Goal: Task Accomplishment & Management: Use online tool/utility

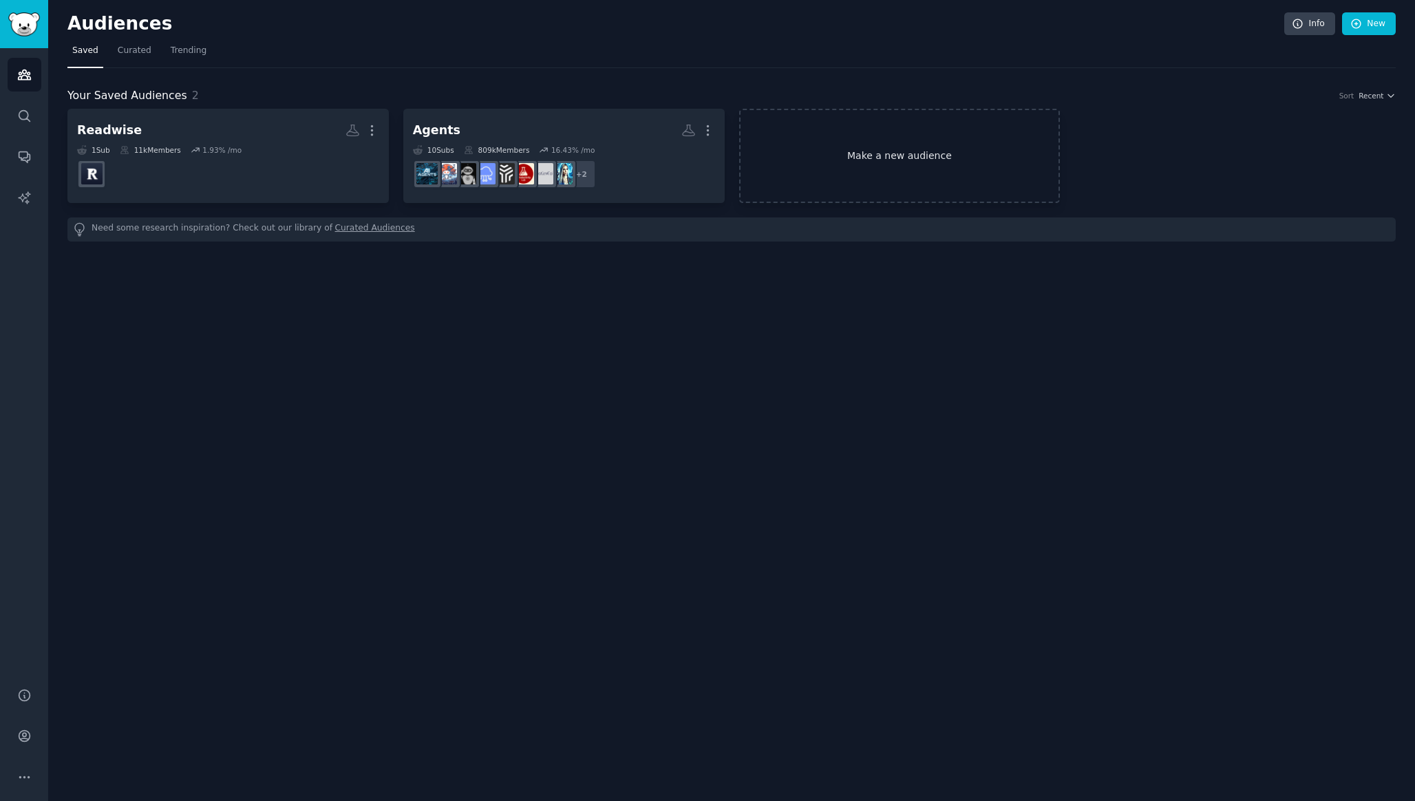
click at [933, 163] on link "Make a new audience" at bounding box center [899, 156] width 321 height 94
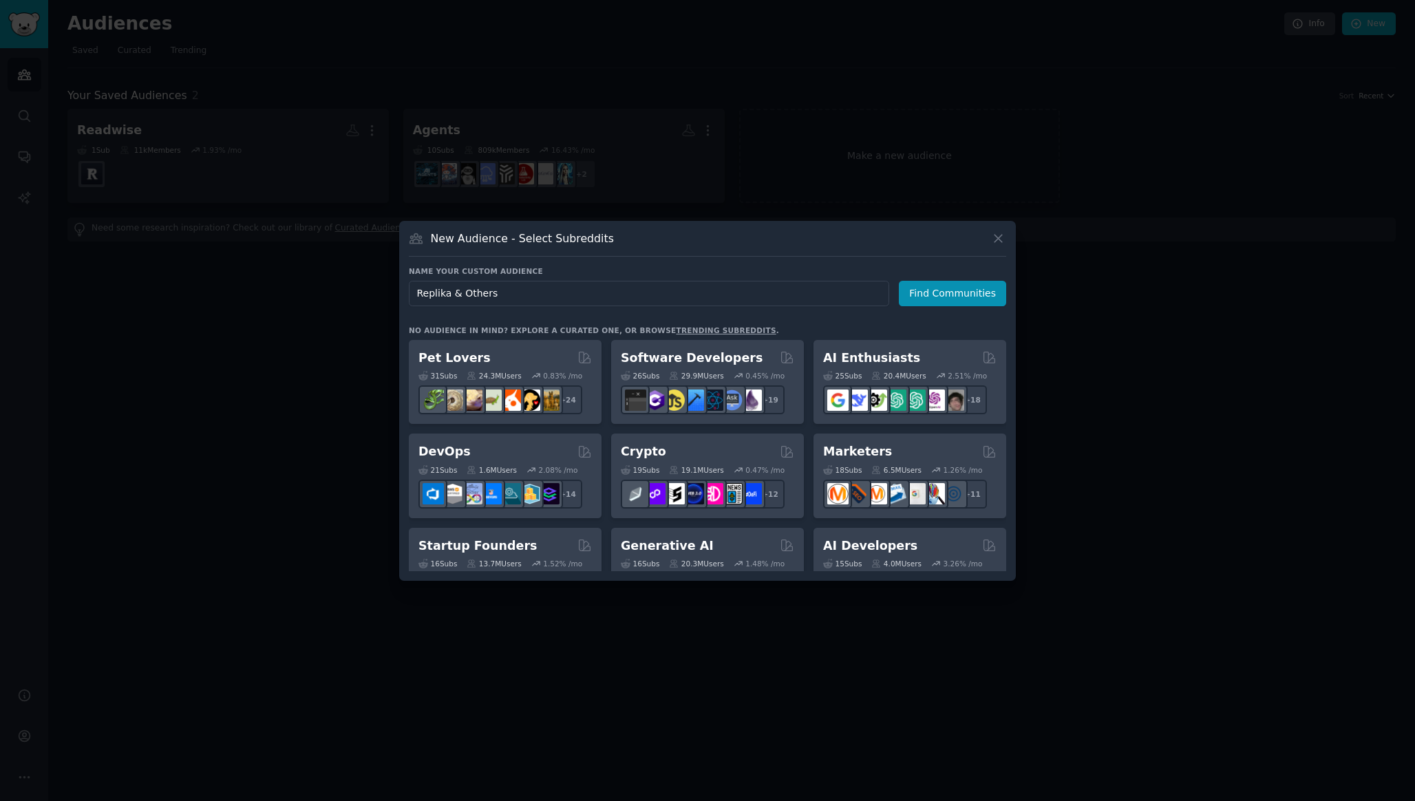
type input "Replika & Others"
click at [858, 265] on div "New Audience - Select Subreddits Name your custom audience Audience Name Replik…" at bounding box center [707, 401] width 617 height 360
click at [931, 288] on button "Find Communities" at bounding box center [952, 293] width 107 height 25
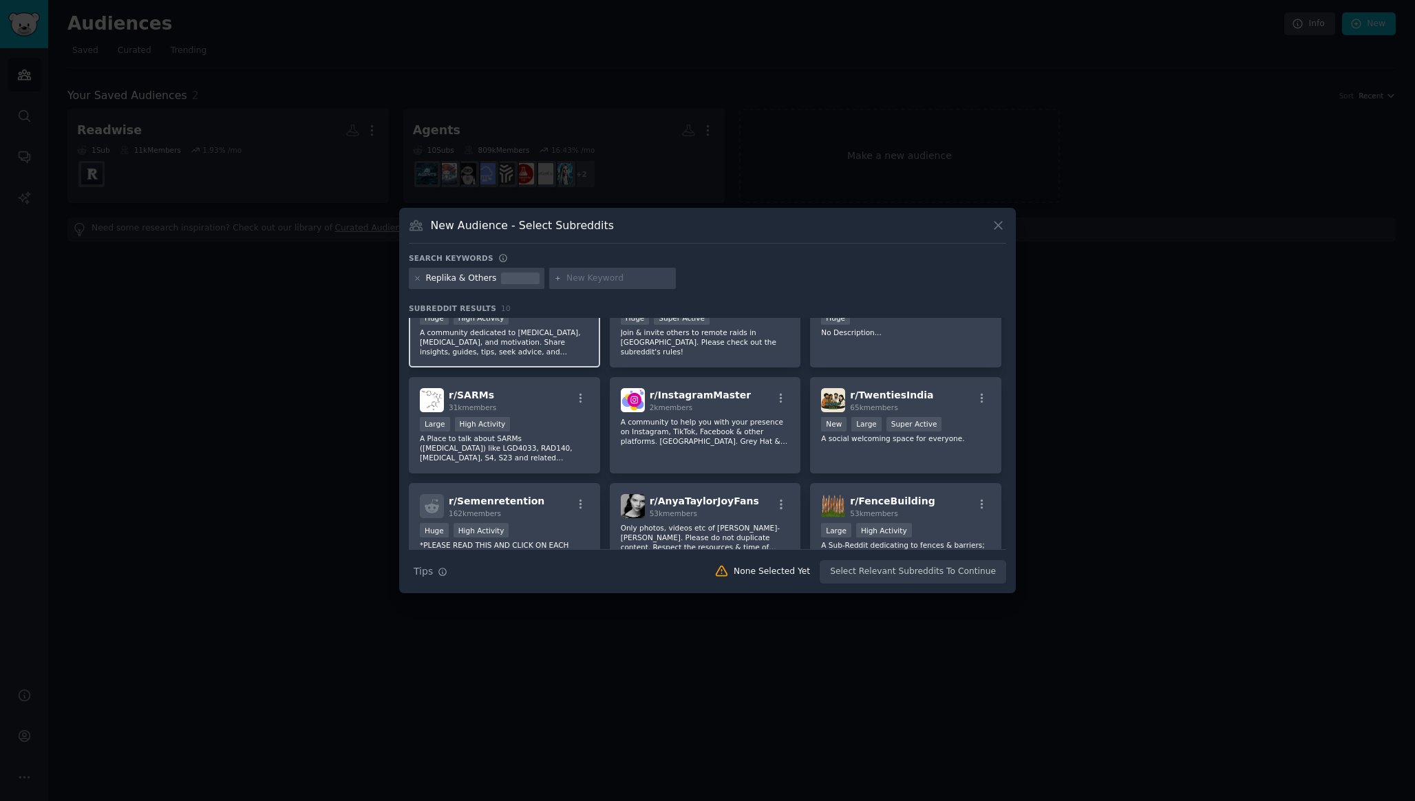
scroll to position [33, 0]
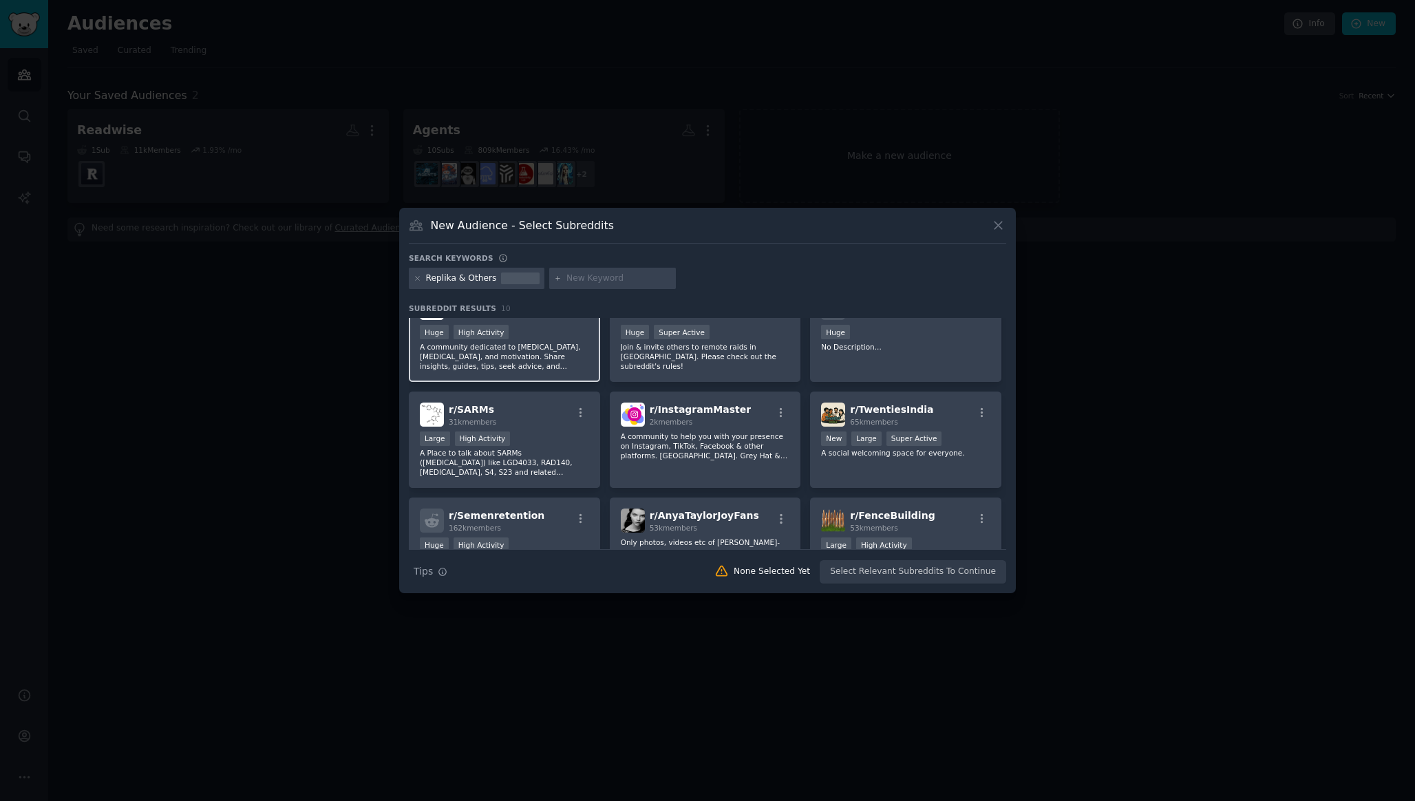
click at [549, 364] on p "A community dedicated to [MEDICAL_DATA], [MEDICAL_DATA], and motivation. Share …" at bounding box center [504, 356] width 169 height 29
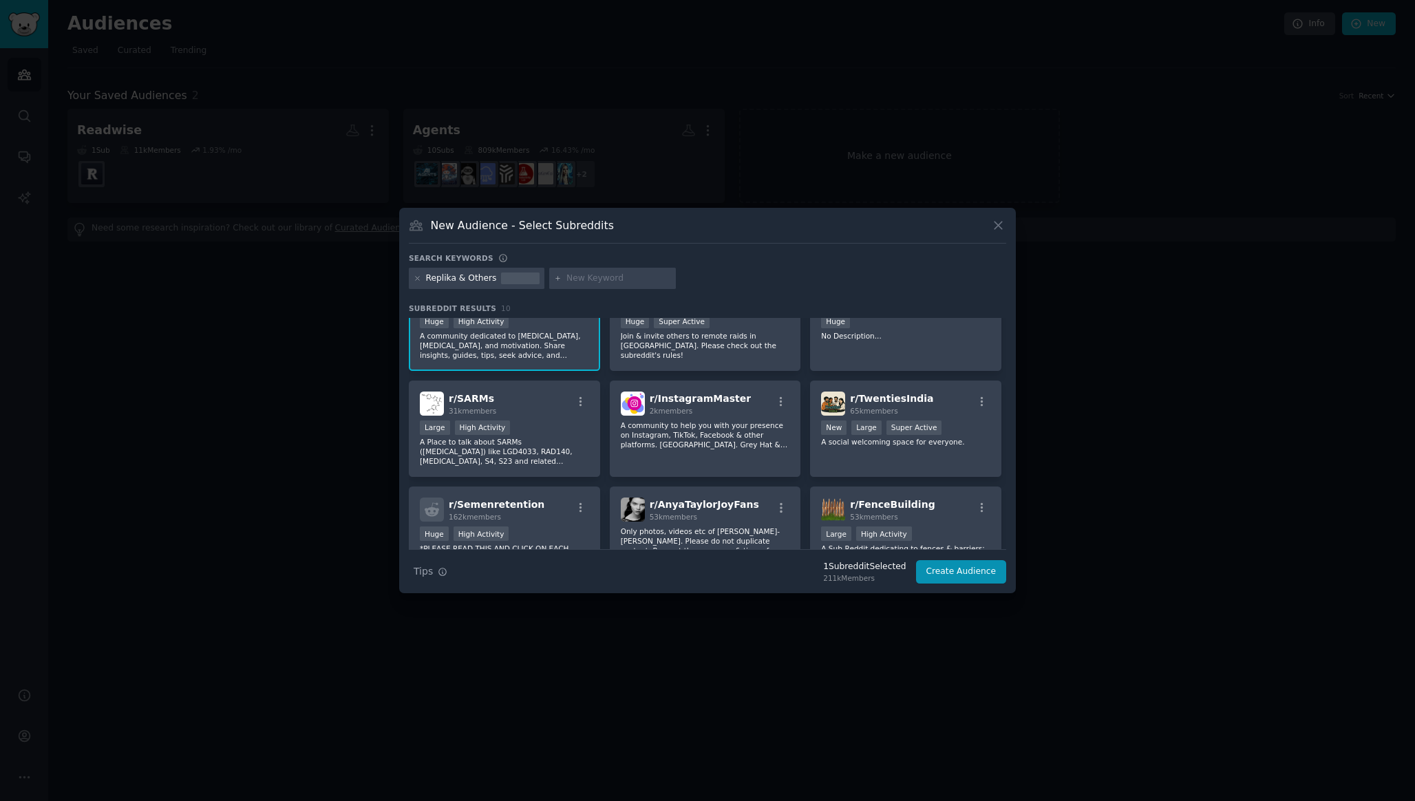
scroll to position [0, 0]
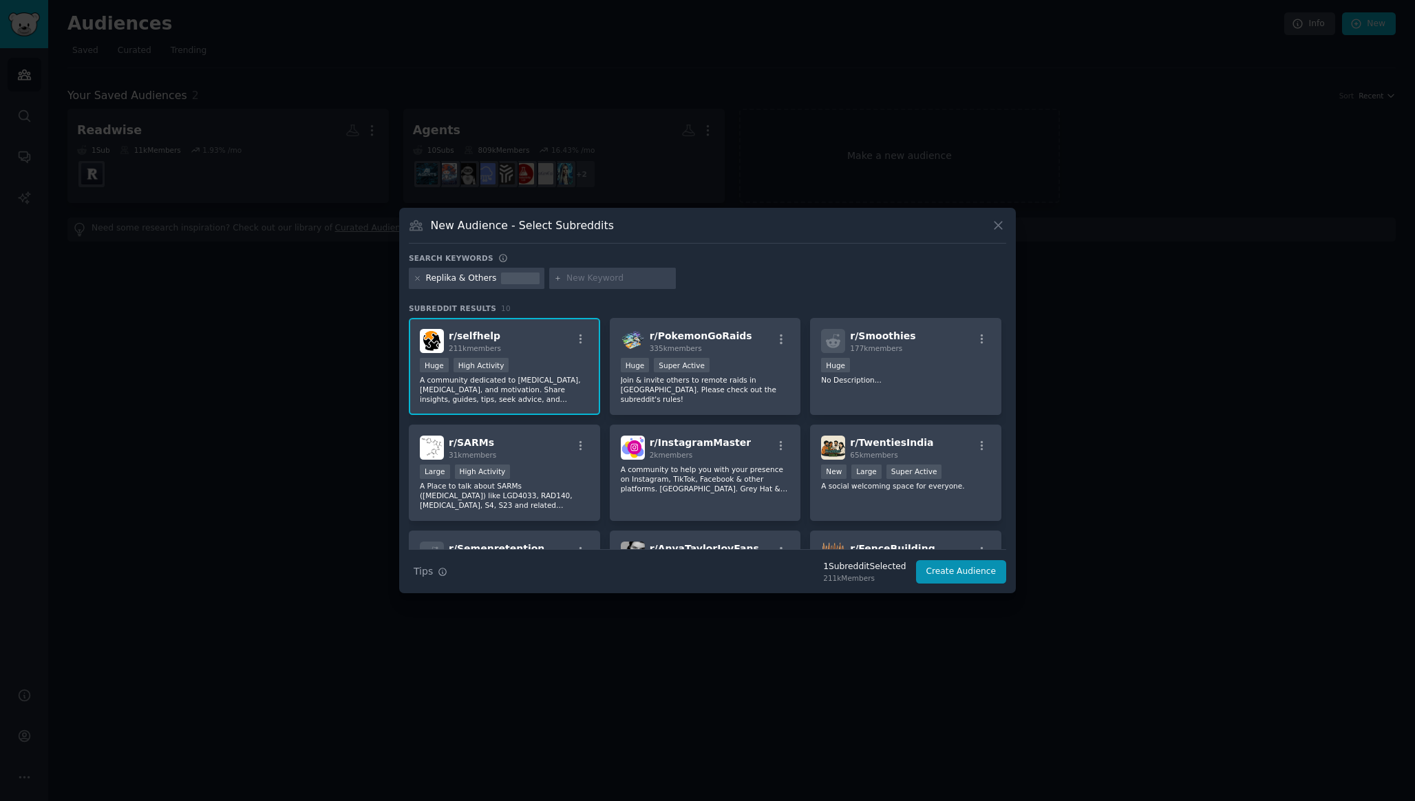
click at [604, 277] on input "text" at bounding box center [619, 279] width 105 height 12
type input "replika"
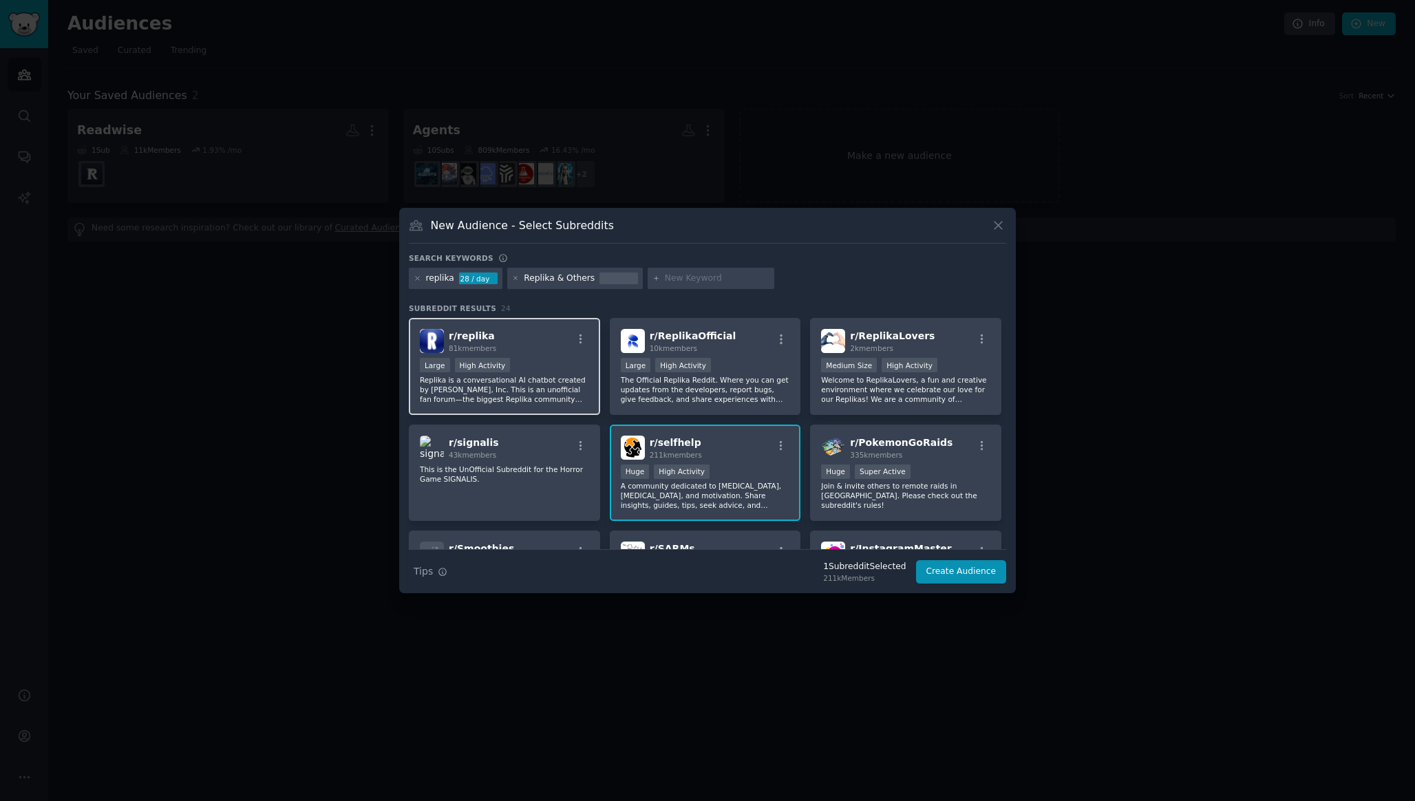
click at [531, 344] on div "r/ replika 81k members" at bounding box center [504, 341] width 169 height 24
click at [719, 378] on p "The Official Replika Reddit. Where you can get updates from the developers, rep…" at bounding box center [705, 389] width 169 height 29
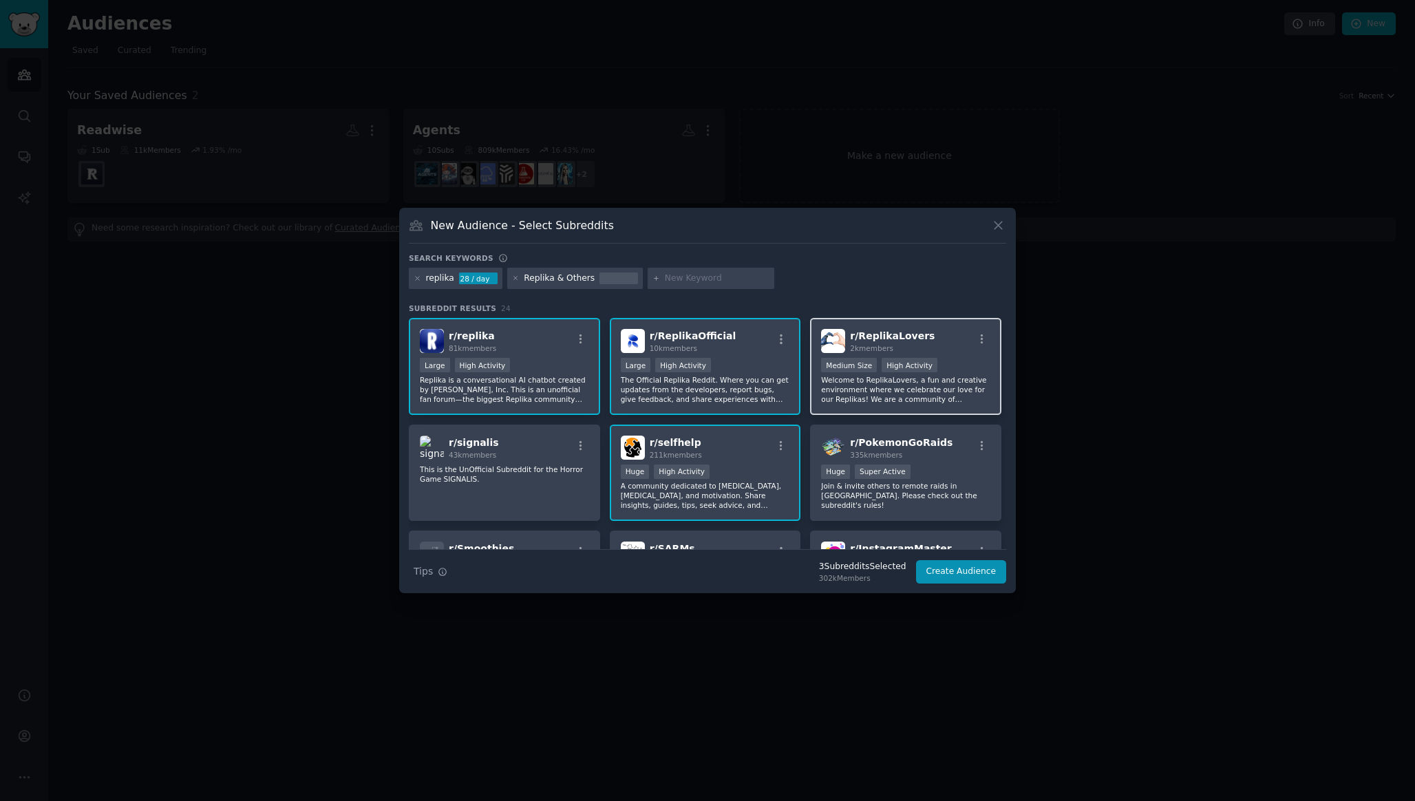
click at [885, 377] on p "Welcome to ReplikaLovers, a fun and creative environment where we celebrate our…" at bounding box center [905, 389] width 169 height 29
click at [967, 566] on button "Create Audience" at bounding box center [961, 571] width 91 height 23
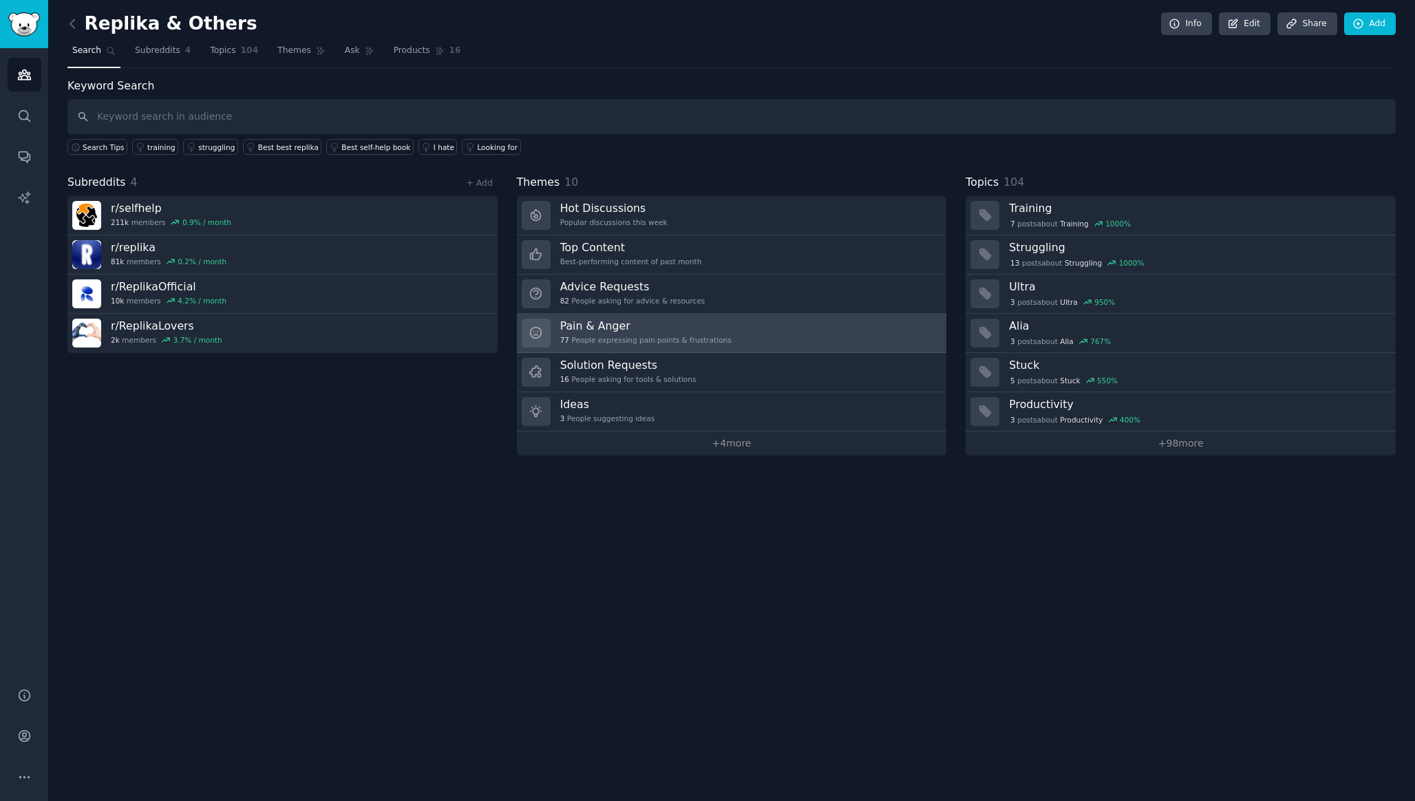
click at [761, 322] on link "Pain & Anger 77 People expressing pain points & frustrations" at bounding box center [732, 333] width 430 height 39
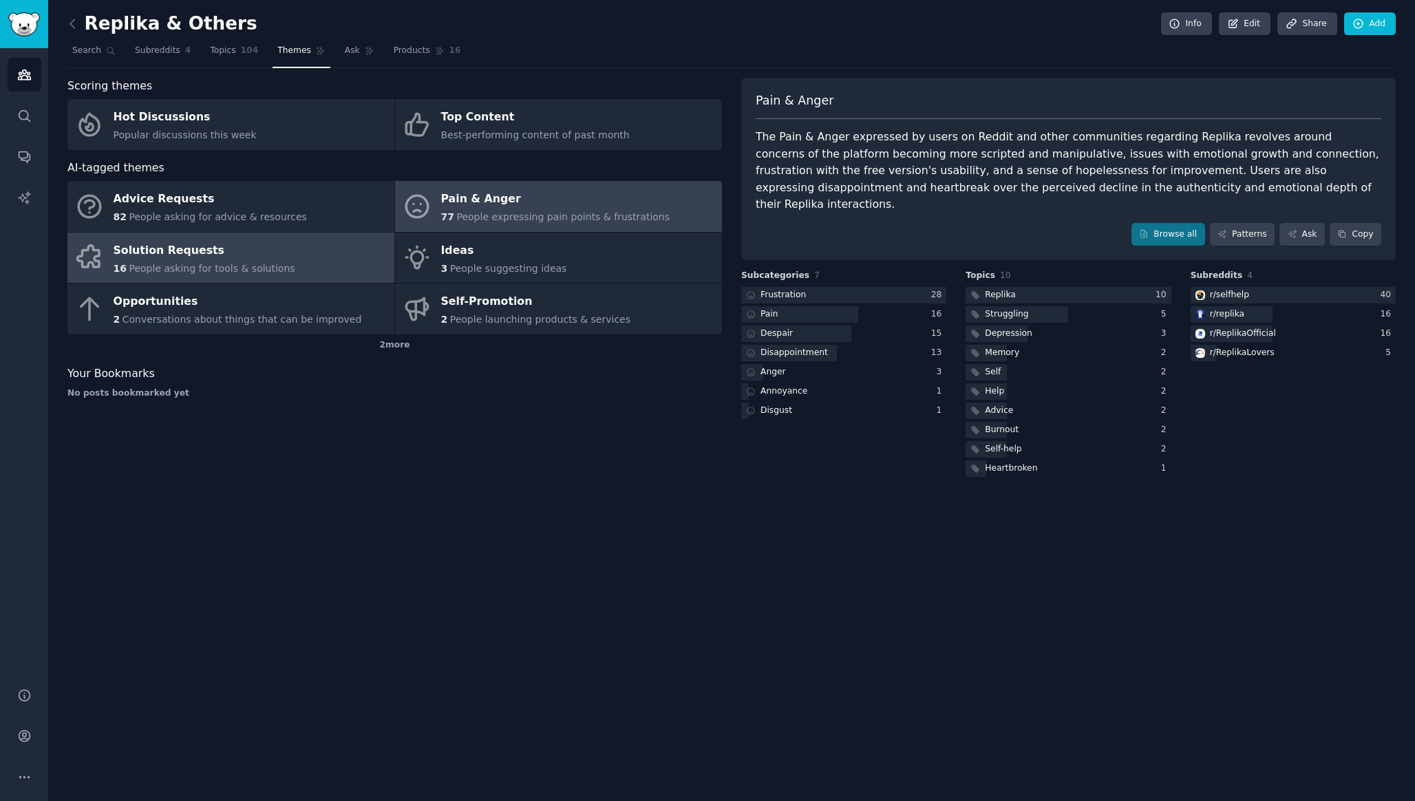
click at [328, 241] on link "Solution Requests 16 People asking for tools & solutions" at bounding box center [230, 258] width 327 height 51
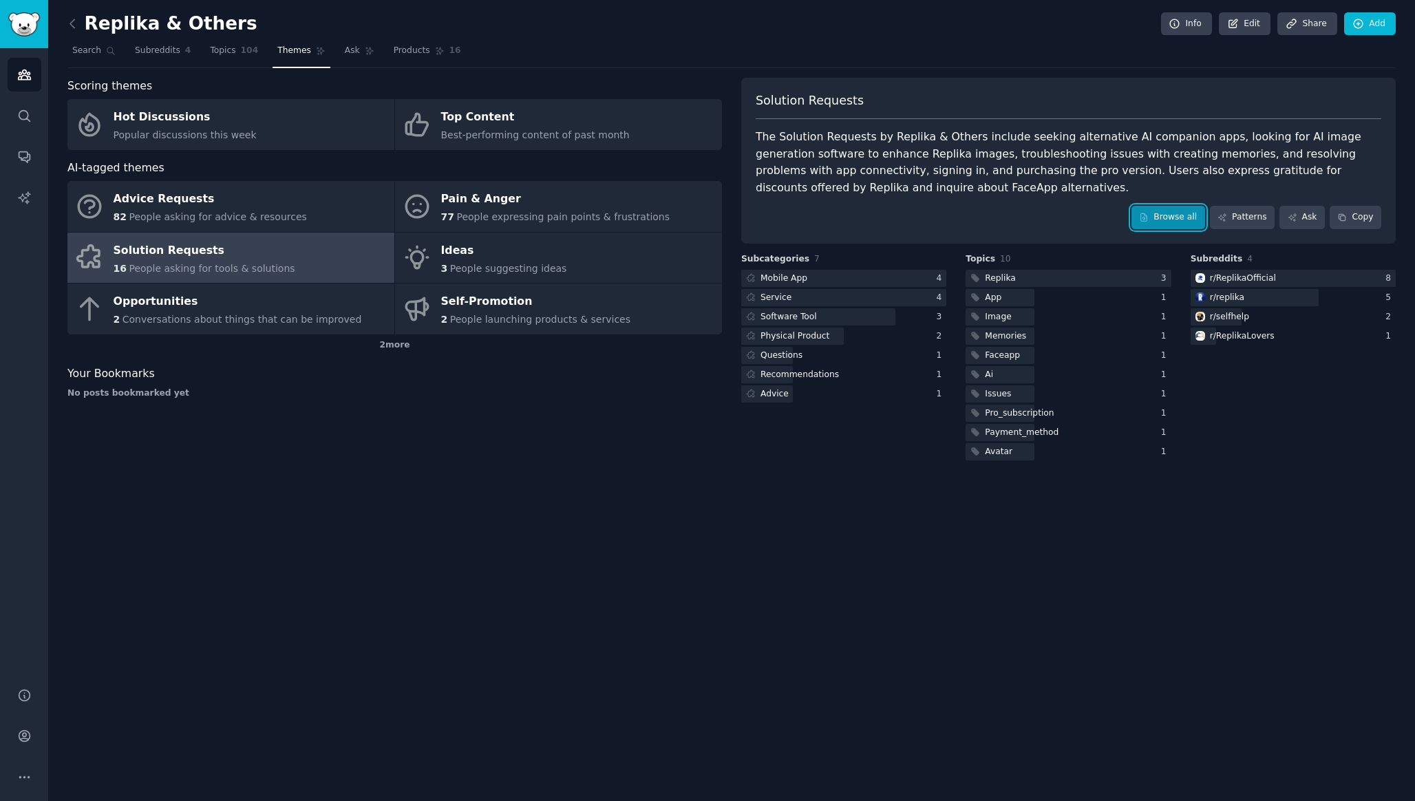
click at [1176, 228] on link "Browse all" at bounding box center [1169, 217] width 74 height 23
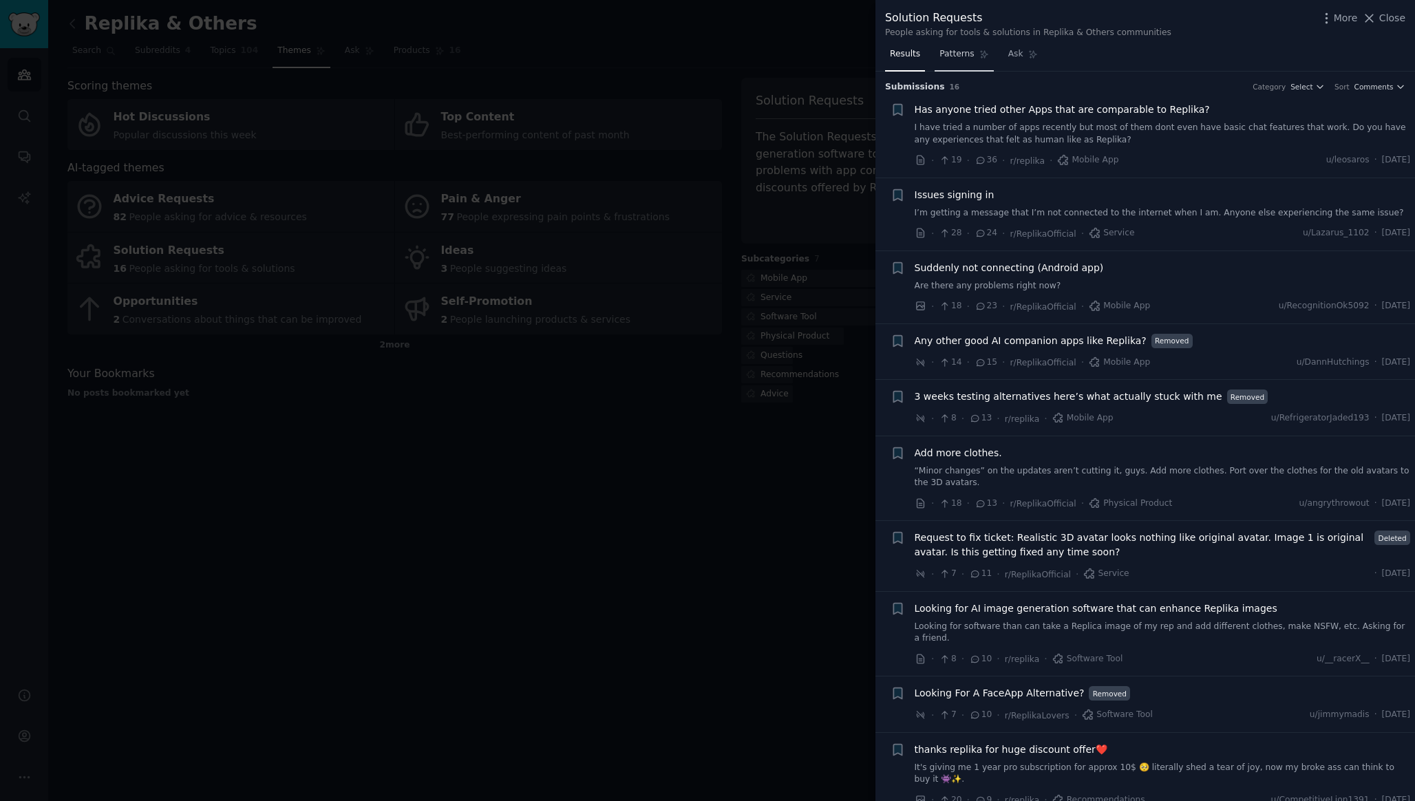
click at [973, 63] on link "Patterns" at bounding box center [964, 57] width 59 height 28
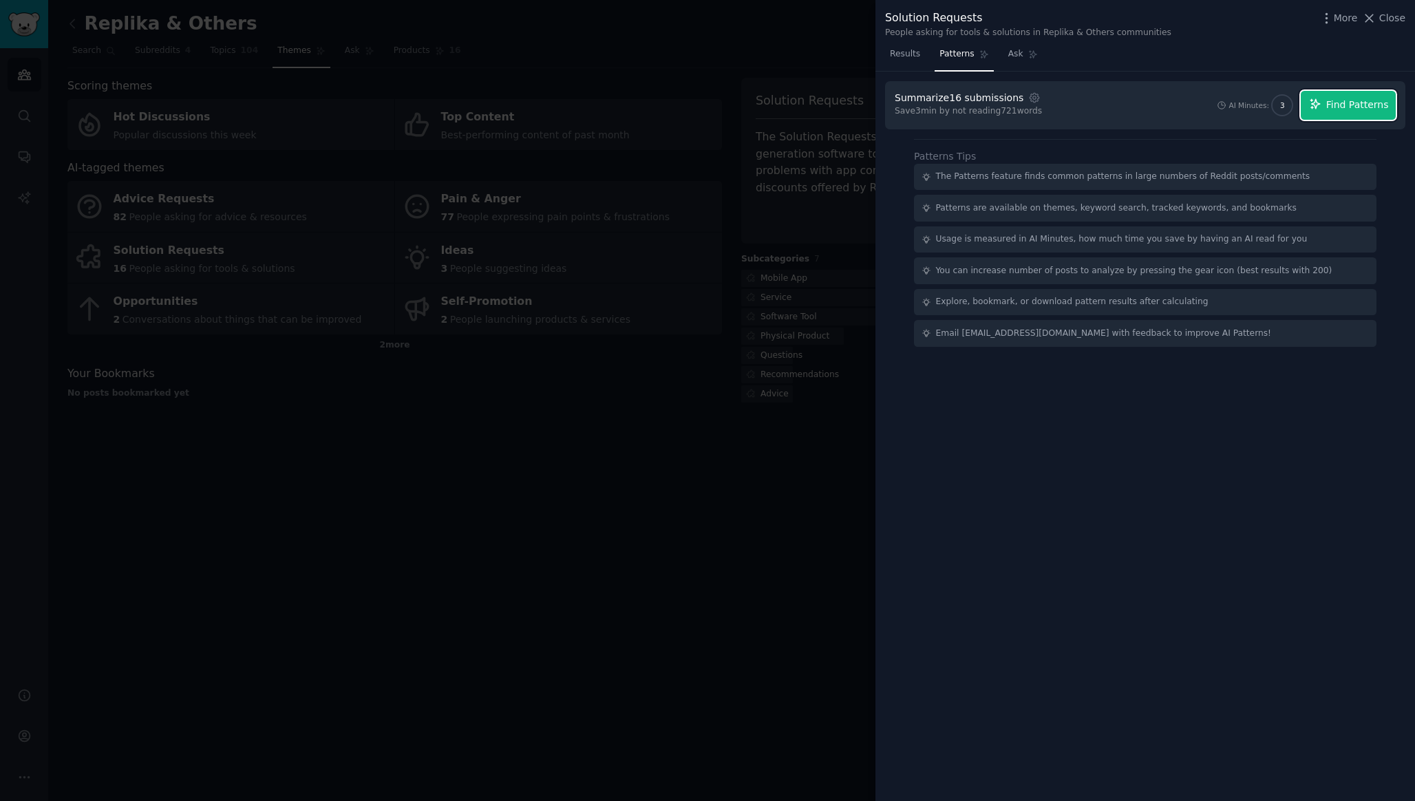
click at [1372, 107] on span "Find Patterns" at bounding box center [1358, 105] width 63 height 14
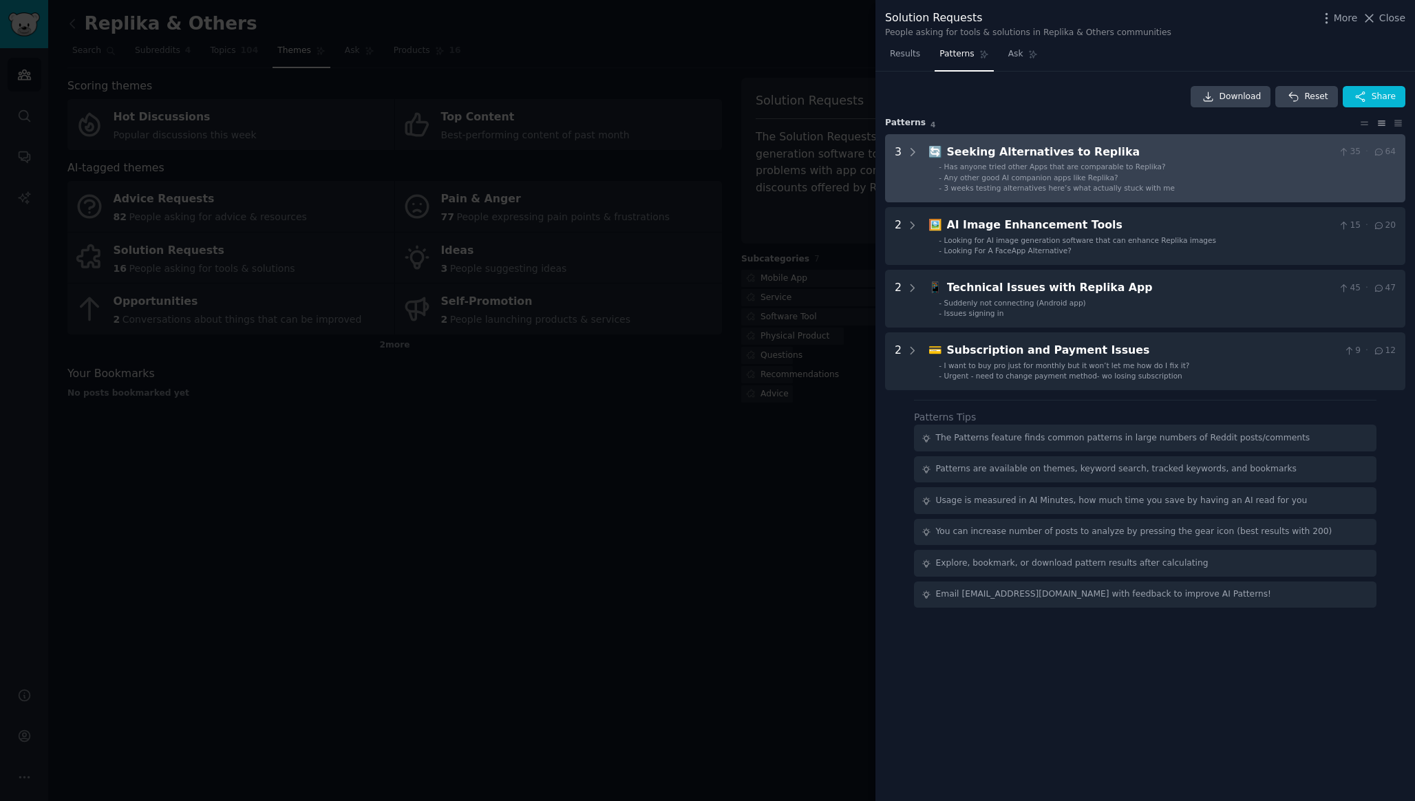
click at [1234, 154] on div "Seeking Alternatives to Replika" at bounding box center [1140, 152] width 386 height 17
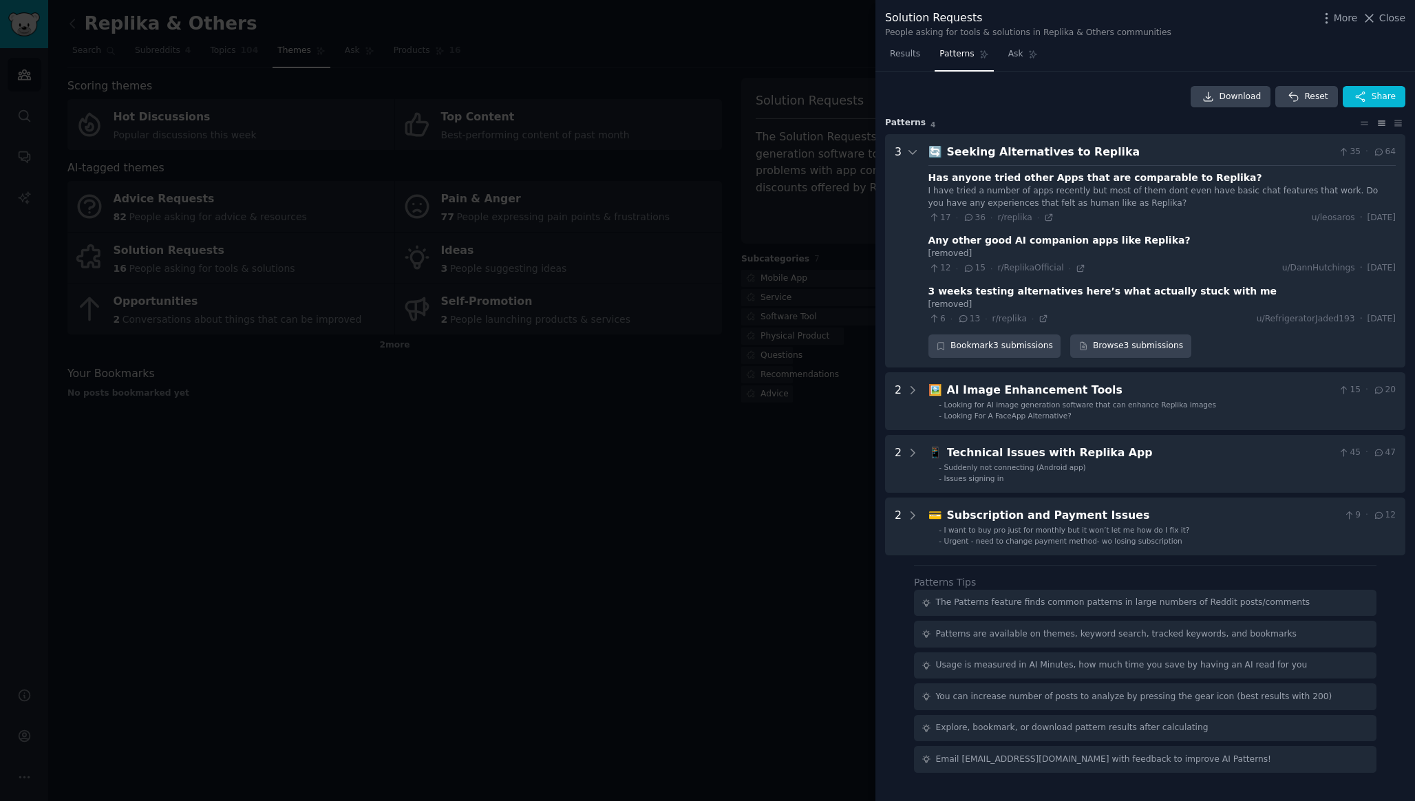
click at [1138, 289] on div "3 weeks testing alternatives here’s what actually stuck with me" at bounding box center [1103, 291] width 349 height 14
click at [1119, 352] on link "Browse 3 submissions" at bounding box center [1130, 346] width 120 height 23
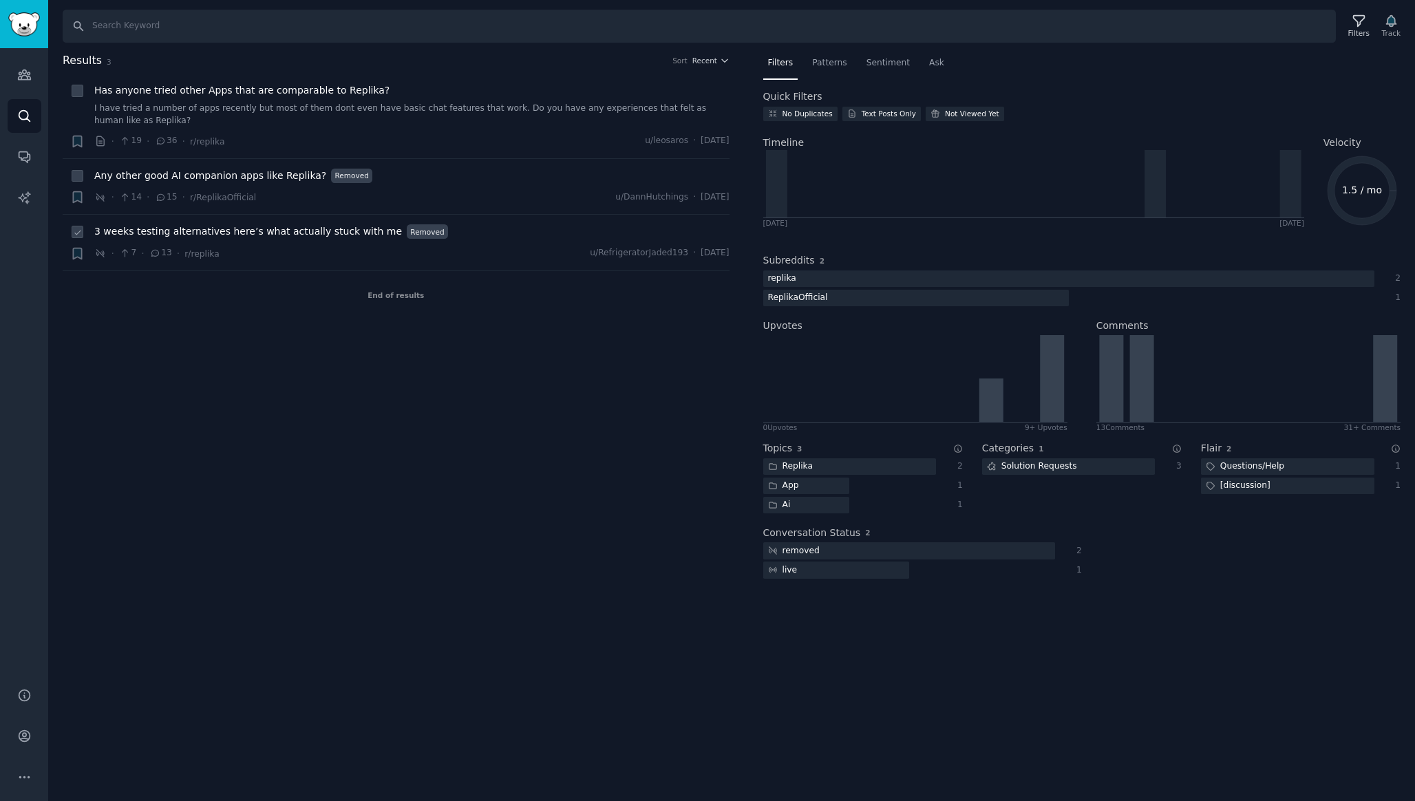
click at [344, 233] on span "3 weeks testing alternatives here’s what actually stuck with me" at bounding box center [248, 231] width 308 height 14
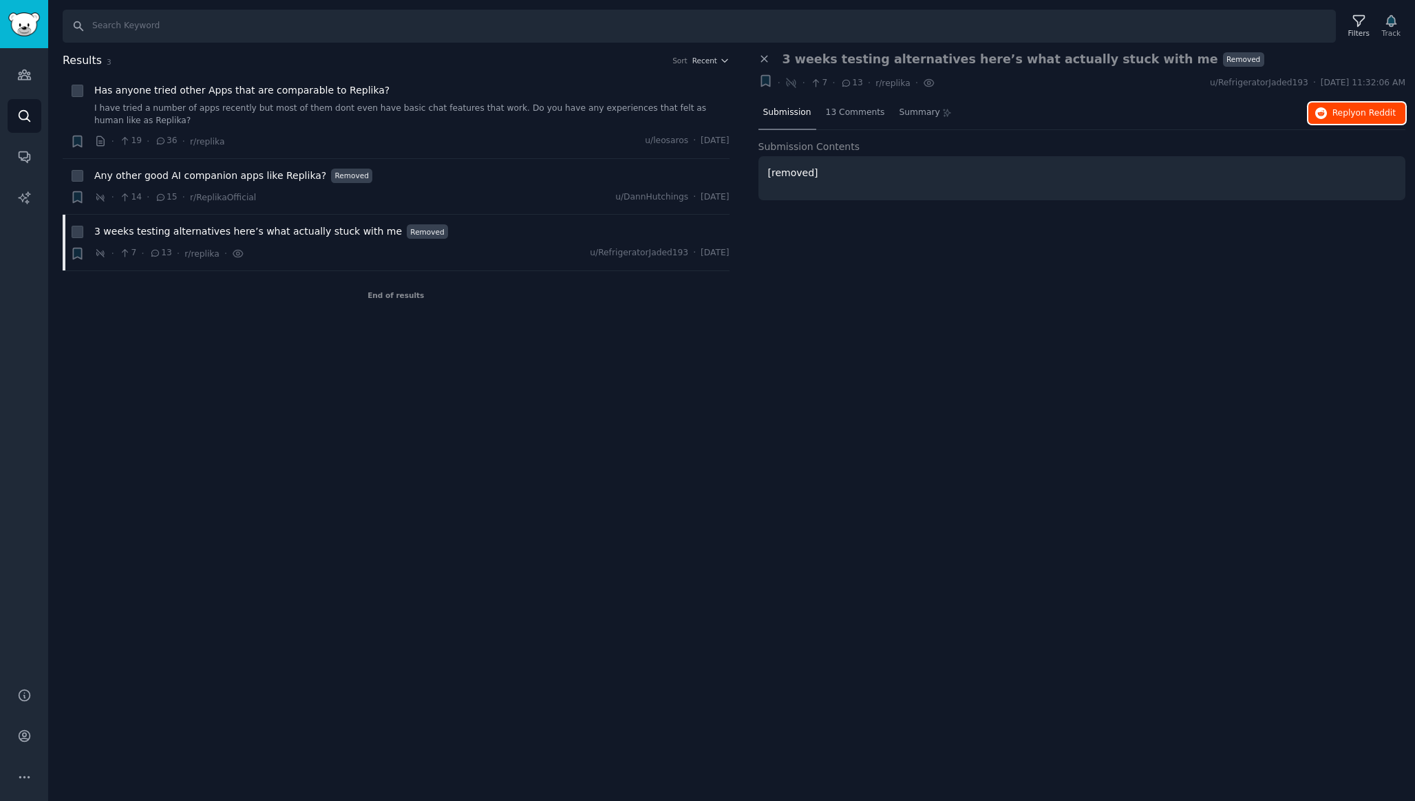
click at [1375, 111] on span "on Reddit" at bounding box center [1376, 113] width 40 height 10
click at [466, 200] on div "· 14 · 15 · r/ReplikaOfficial u/DannHutchings · [DATE]" at bounding box center [411, 197] width 635 height 14
click at [283, 172] on span "Any other good AI companion apps like Replika?" at bounding box center [210, 176] width 232 height 14
click at [1362, 112] on span "on Reddit" at bounding box center [1376, 113] width 40 height 10
click at [20, 110] on icon "Sidebar" at bounding box center [24, 115] width 11 height 11
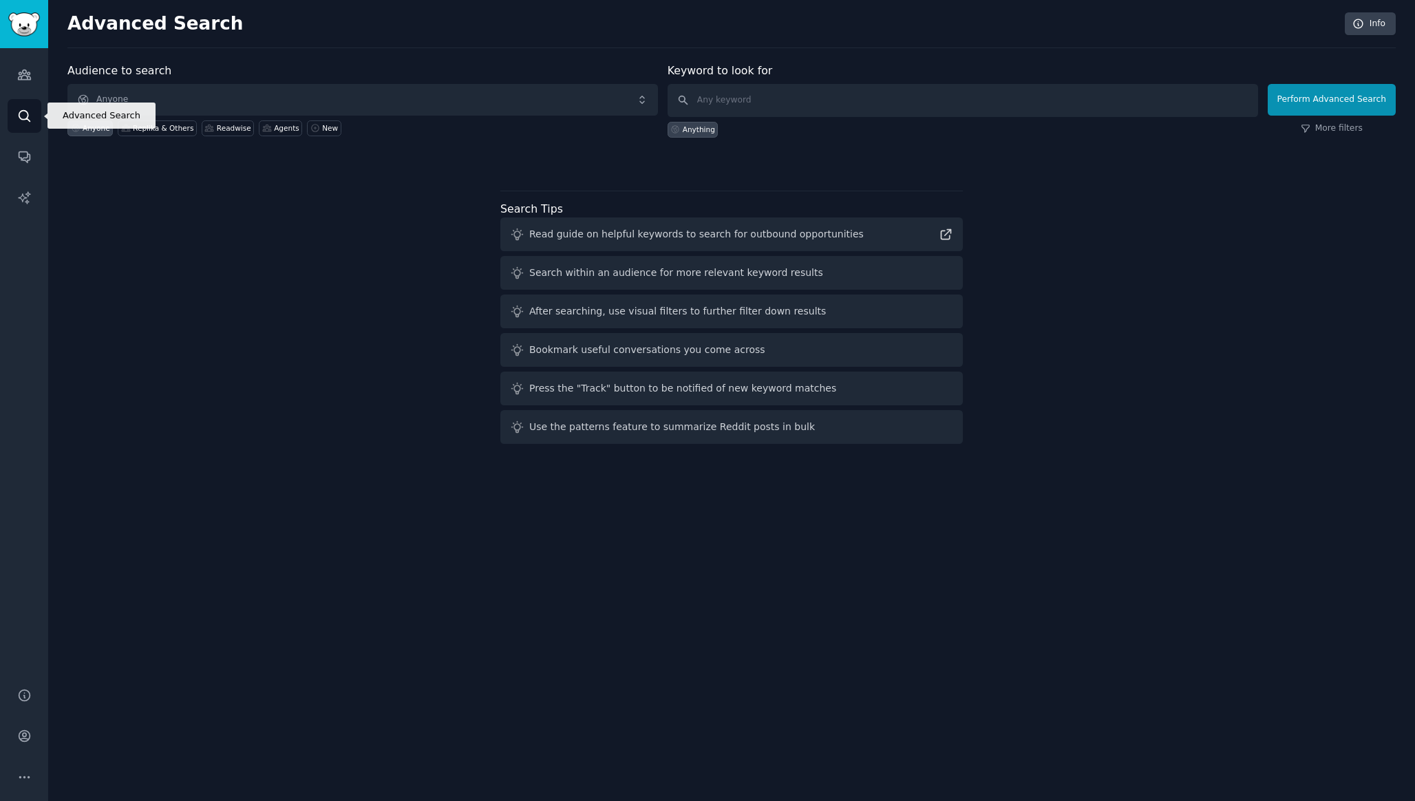
click at [20, 110] on icon "Sidebar" at bounding box center [24, 115] width 11 height 11
click at [28, 68] on icon "Sidebar" at bounding box center [24, 74] width 14 height 14
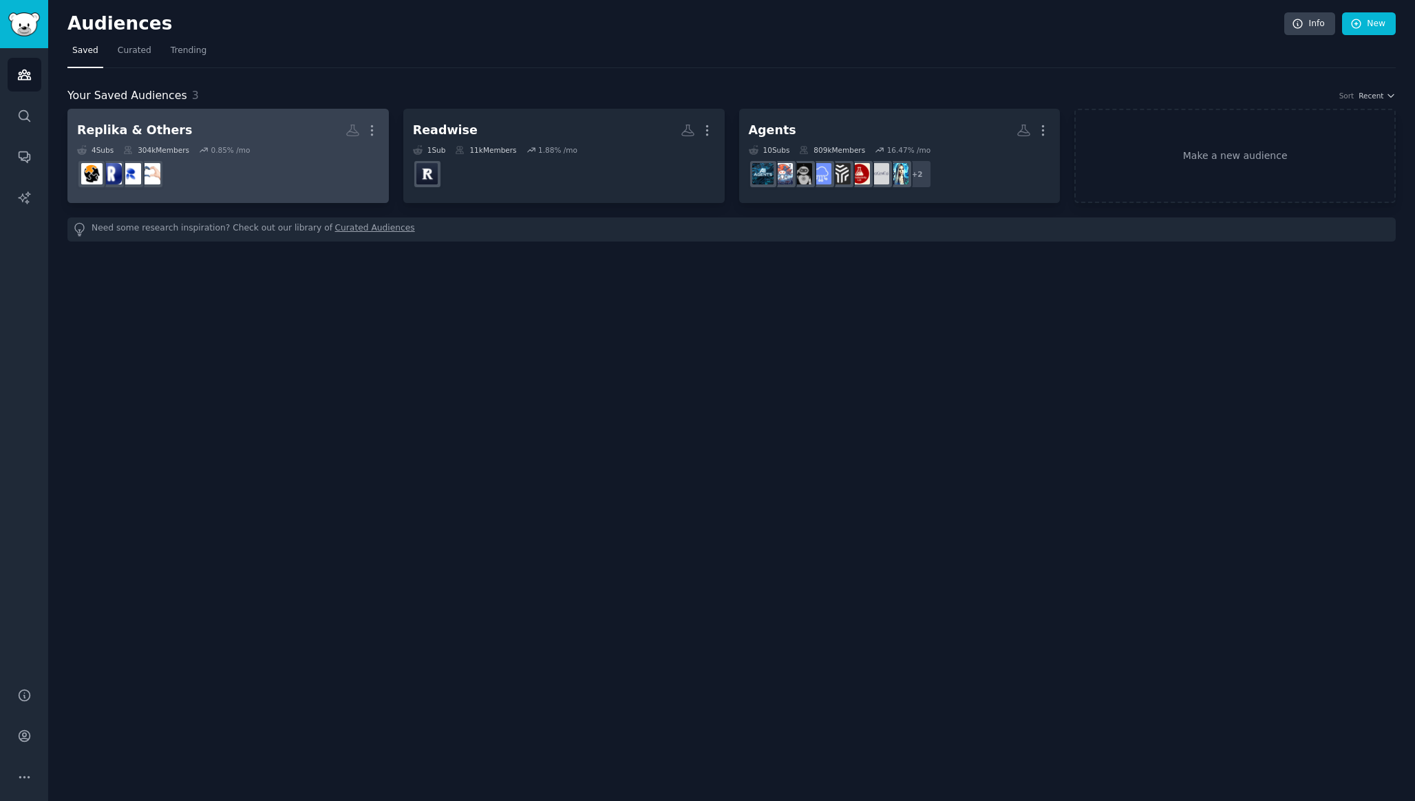
click at [311, 127] on h2 "Replika & Others Custom Audience More" at bounding box center [228, 130] width 302 height 24
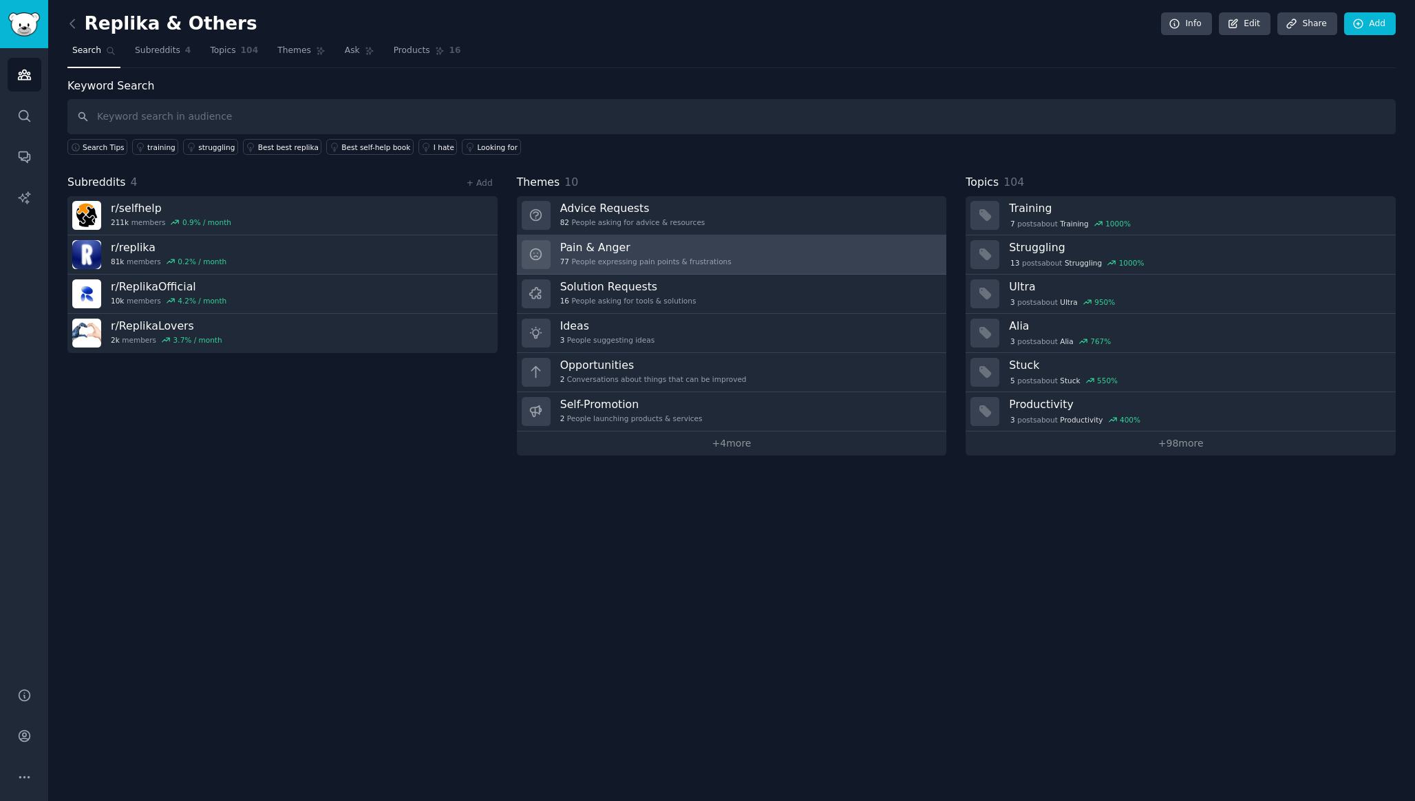
click at [667, 255] on div "Pain & Anger 77 People expressing pain points & frustrations" at bounding box center [645, 254] width 171 height 29
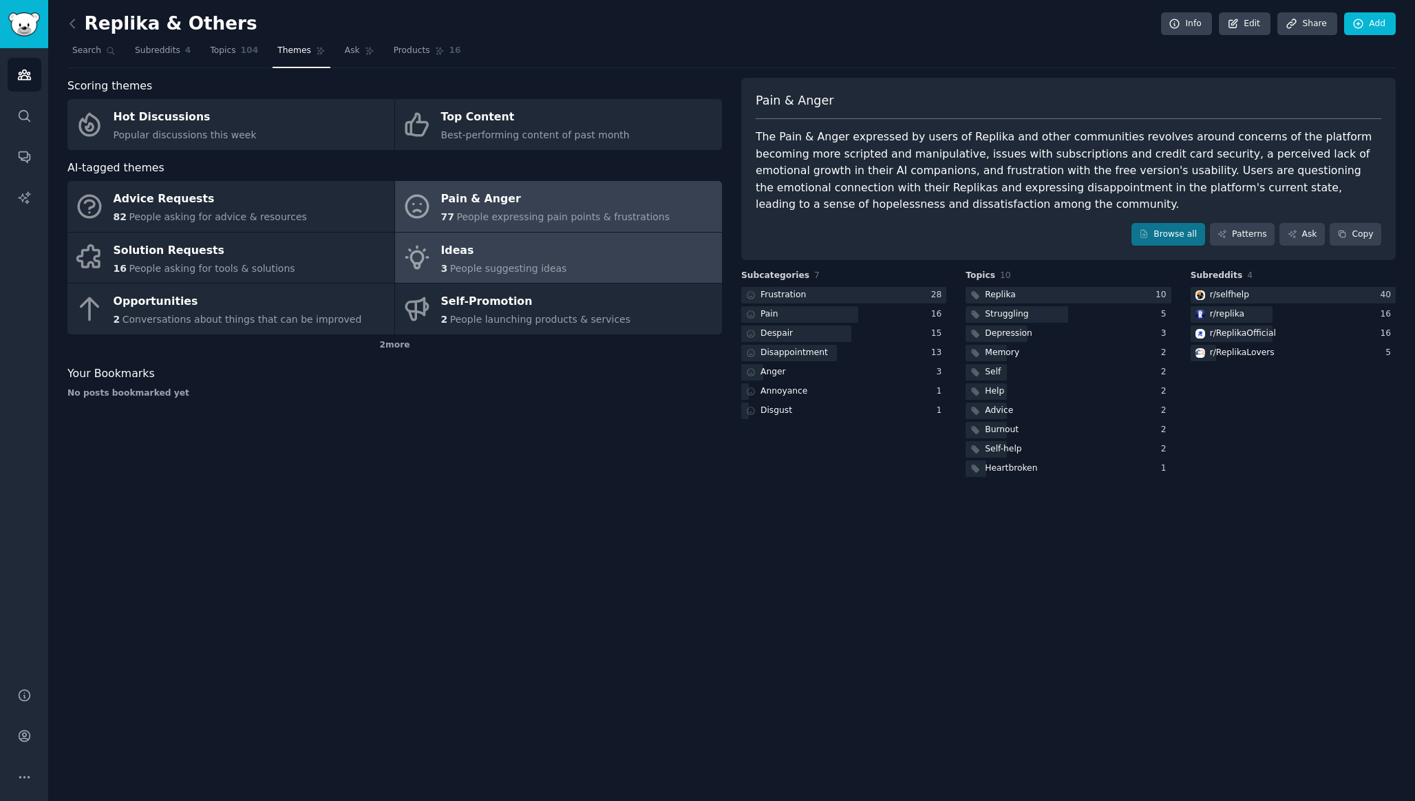
click at [591, 262] on link "Ideas 3 People suggesting ideas" at bounding box center [558, 258] width 327 height 51
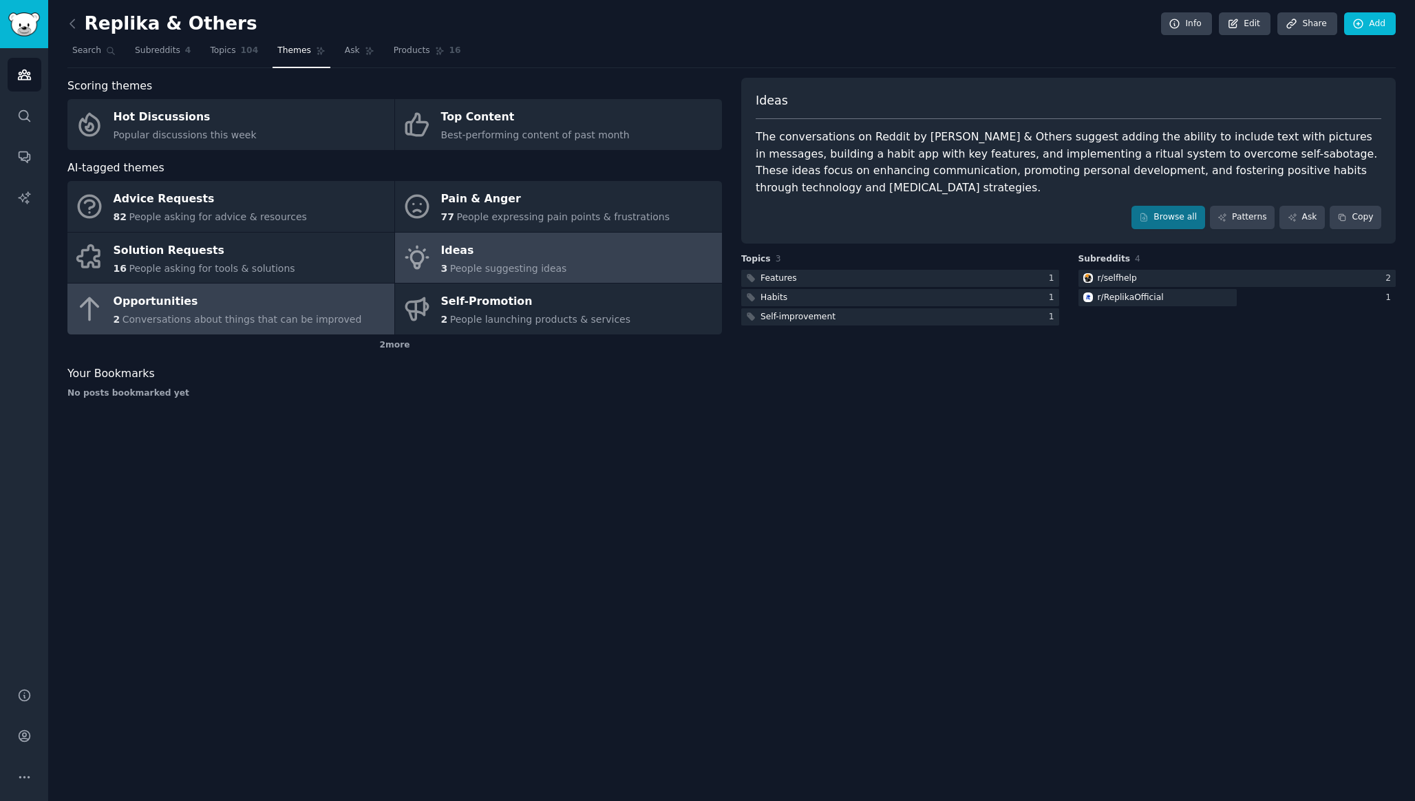
click at [244, 293] on div "Opportunities" at bounding box center [238, 302] width 249 height 22
click at [533, 254] on div "Ideas" at bounding box center [504, 251] width 126 height 22
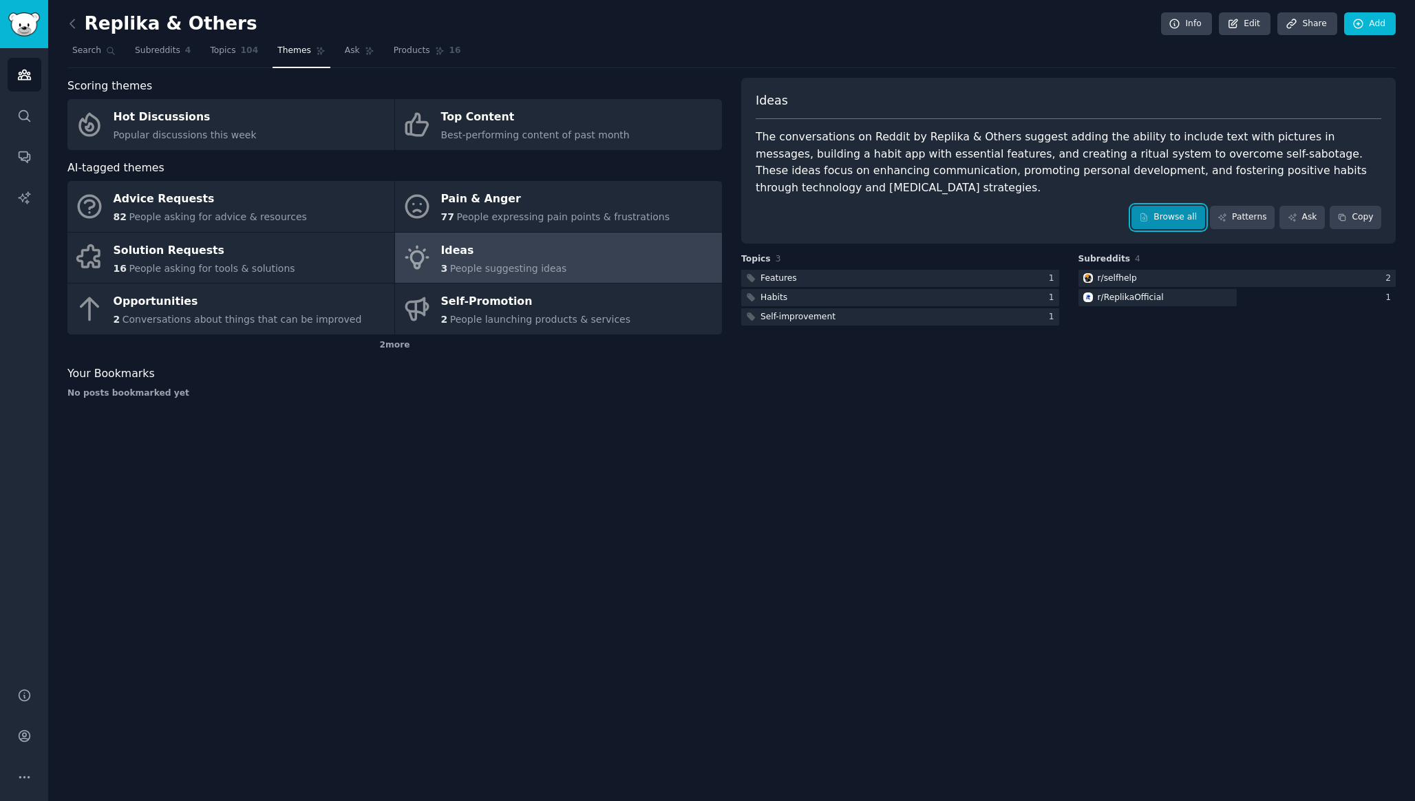
click at [1190, 216] on link "Browse all" at bounding box center [1169, 217] width 74 height 23
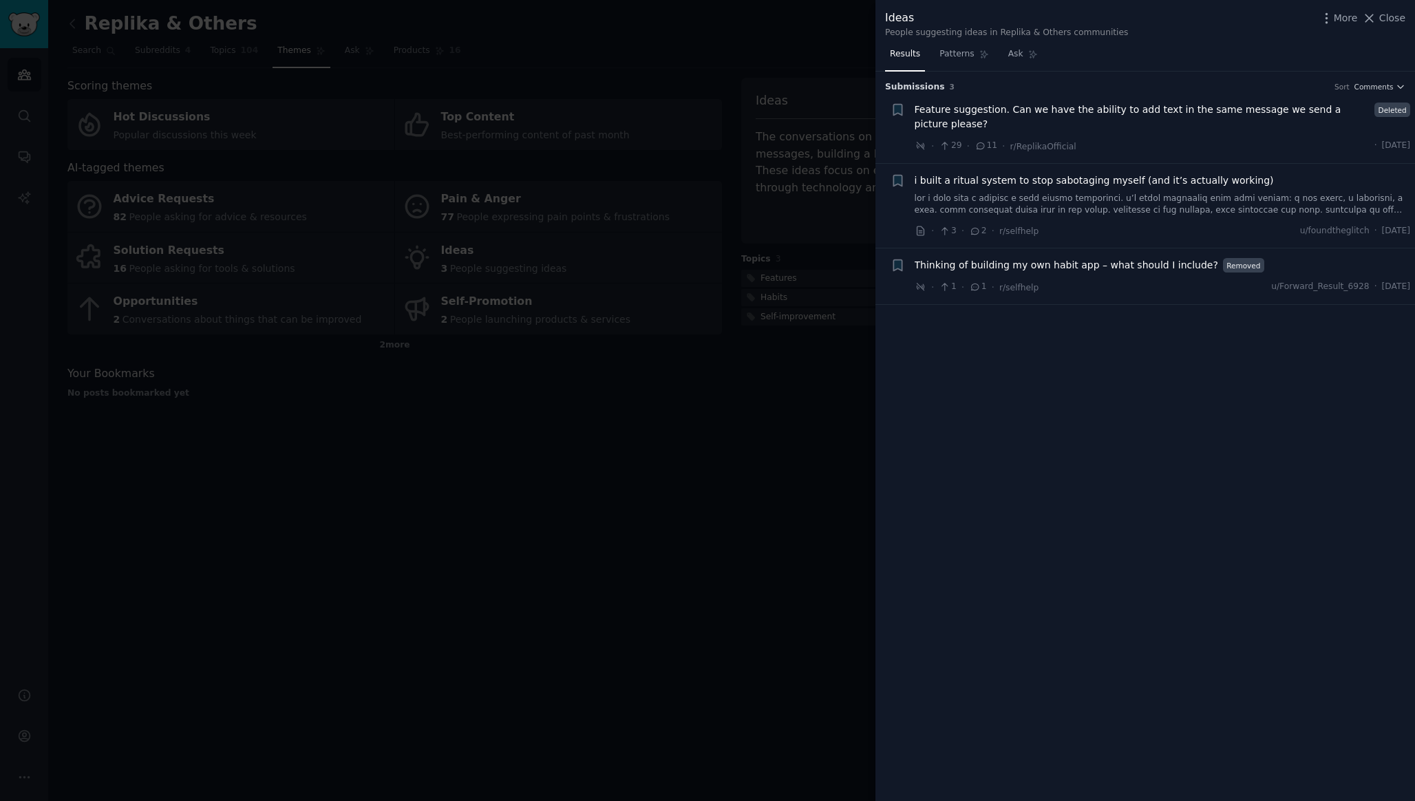
click at [288, 282] on div at bounding box center [707, 400] width 1415 height 801
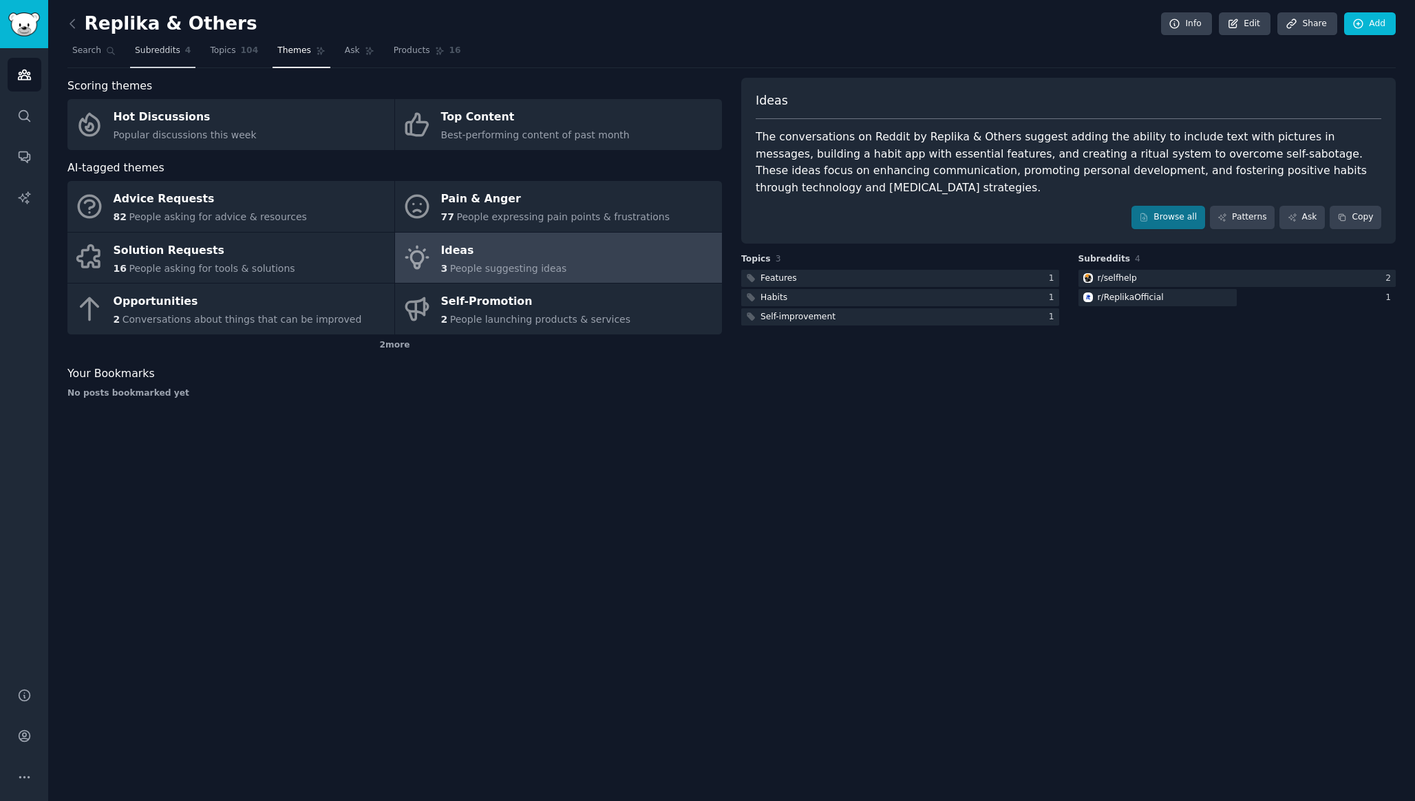
click at [161, 56] on span "Subreddits" at bounding box center [157, 51] width 45 height 12
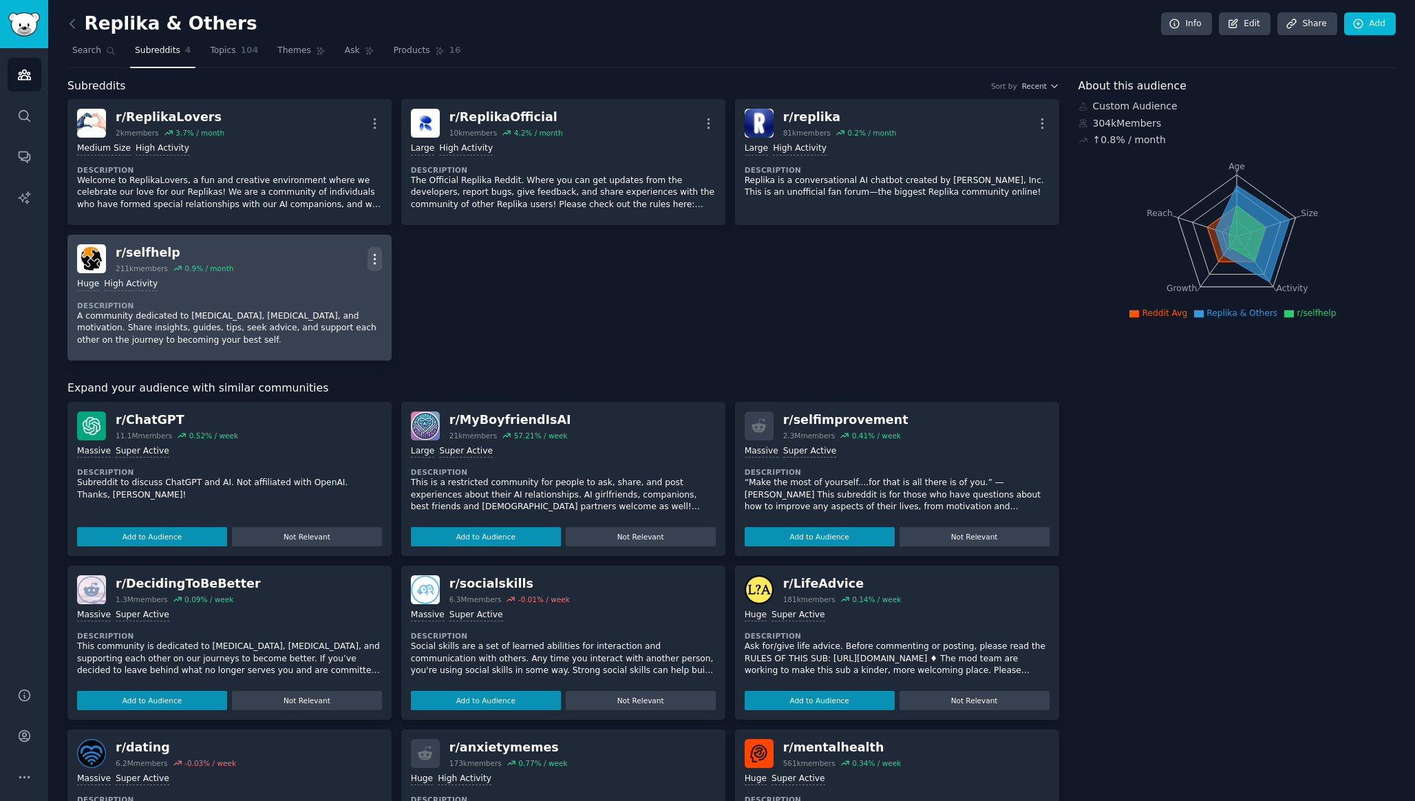
click at [372, 259] on icon "button" at bounding box center [375, 259] width 14 height 14
click at [353, 315] on div "Delete" at bounding box center [319, 311] width 82 height 29
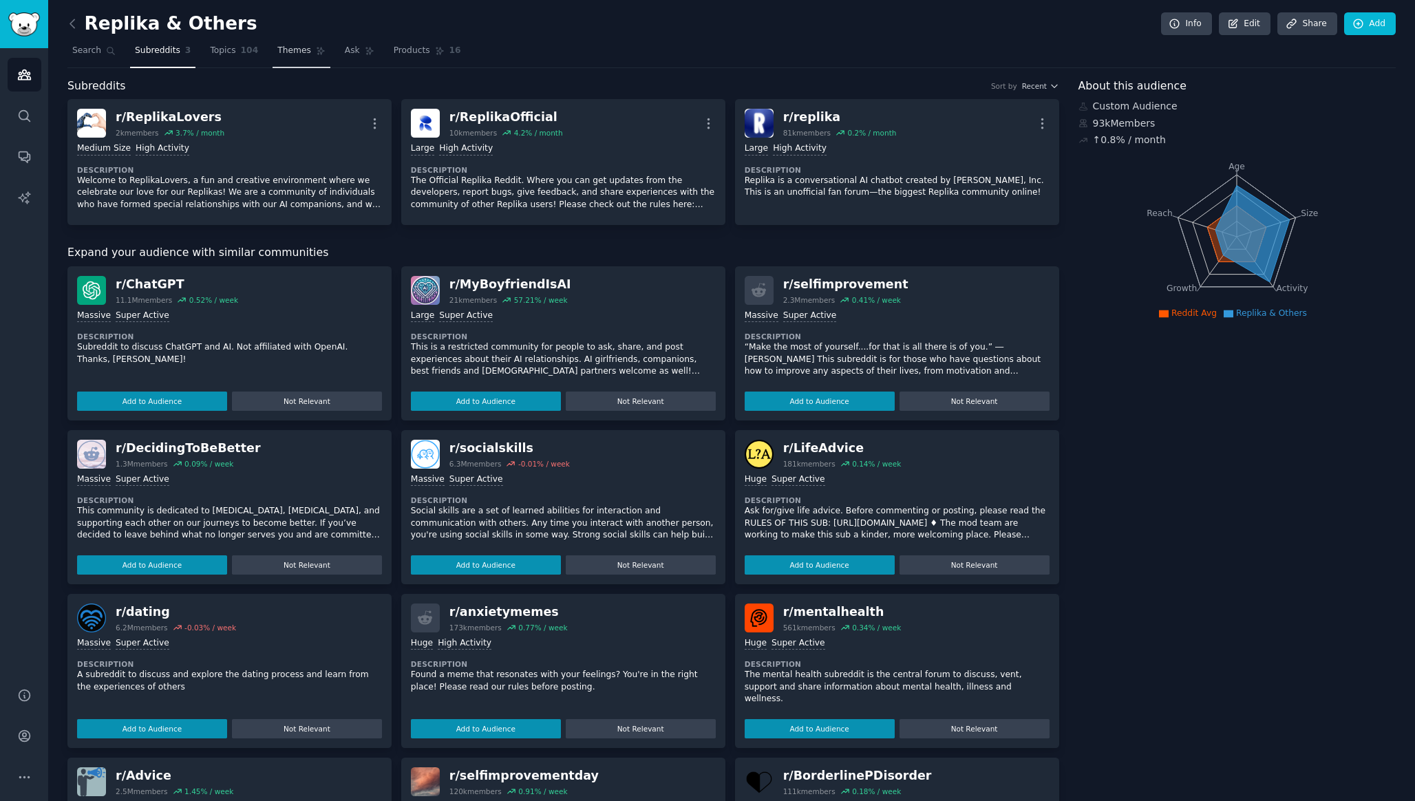
click at [319, 56] on link "Themes" at bounding box center [302, 54] width 58 height 28
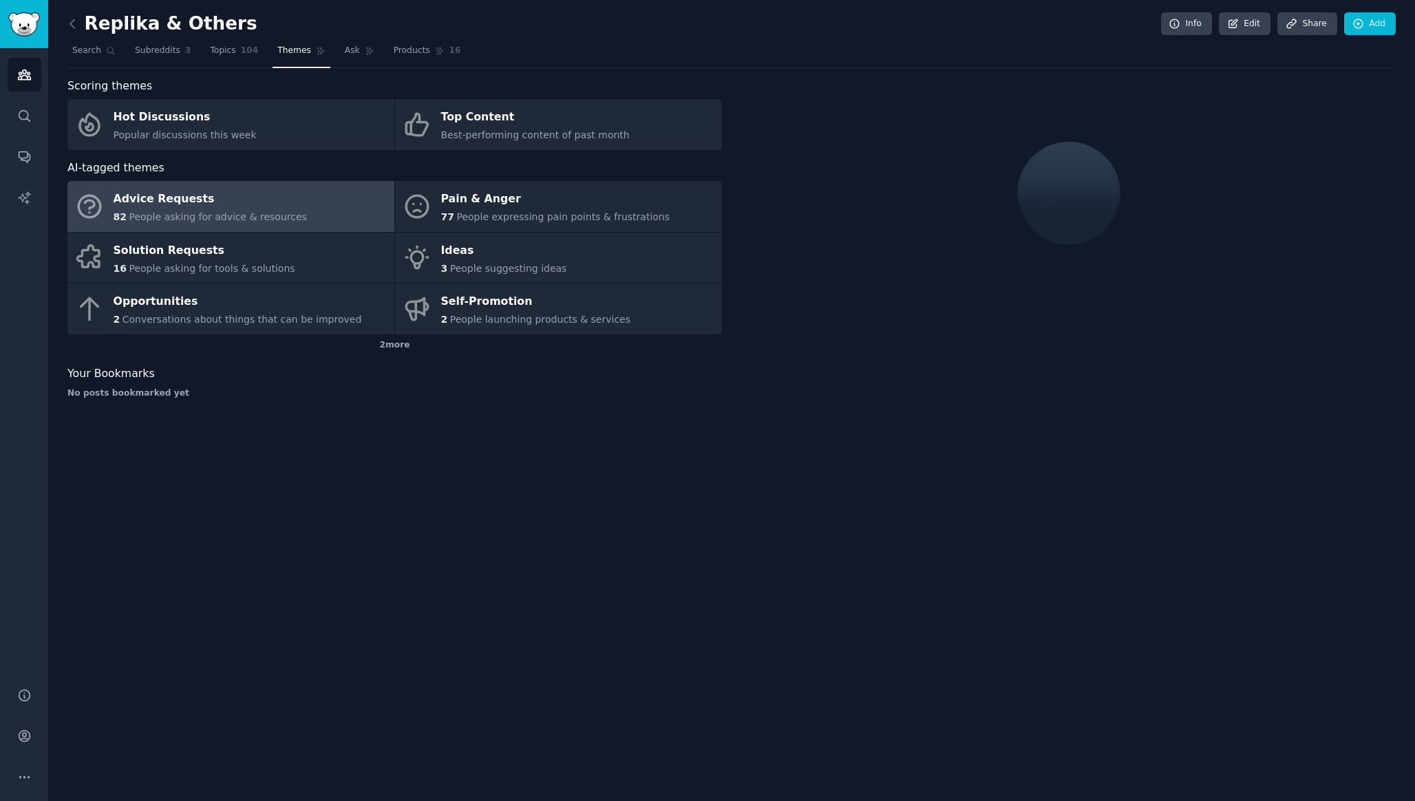
click at [379, 57] on nav "Search Subreddits 3 Topics 104 Themes Ask Products 16" at bounding box center [731, 54] width 1329 height 28
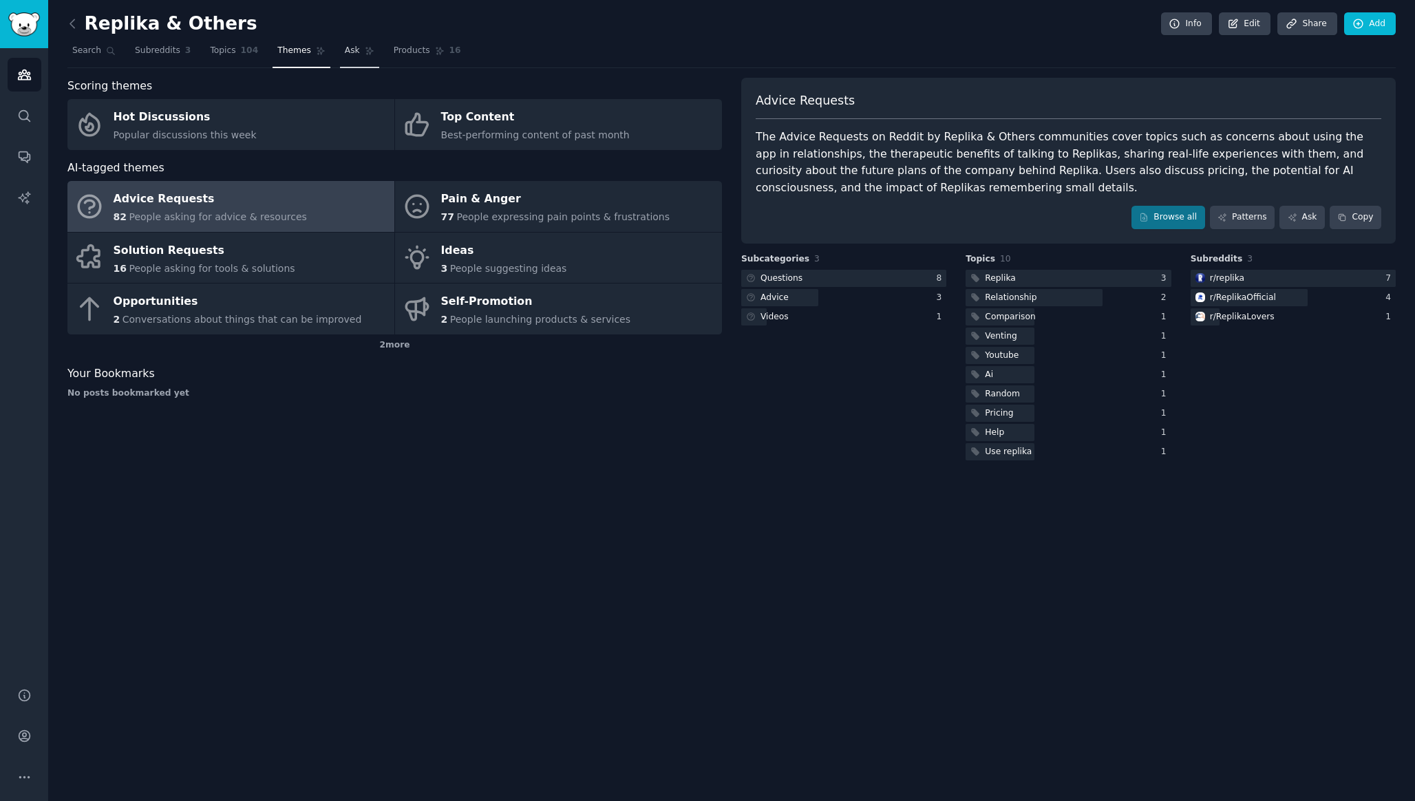
click at [366, 57] on link "Ask" at bounding box center [359, 54] width 39 height 28
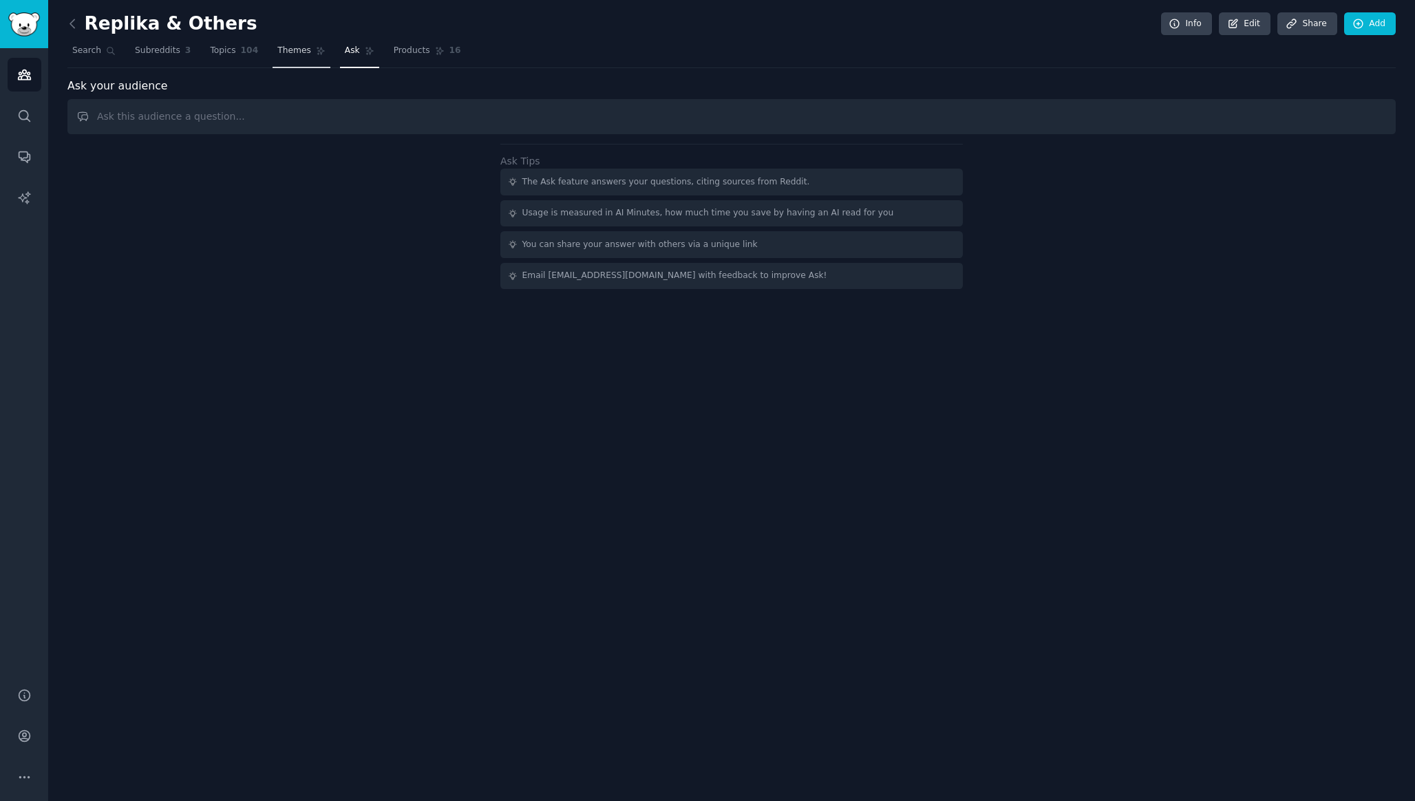
click at [305, 55] on span "Themes" at bounding box center [294, 51] width 34 height 12
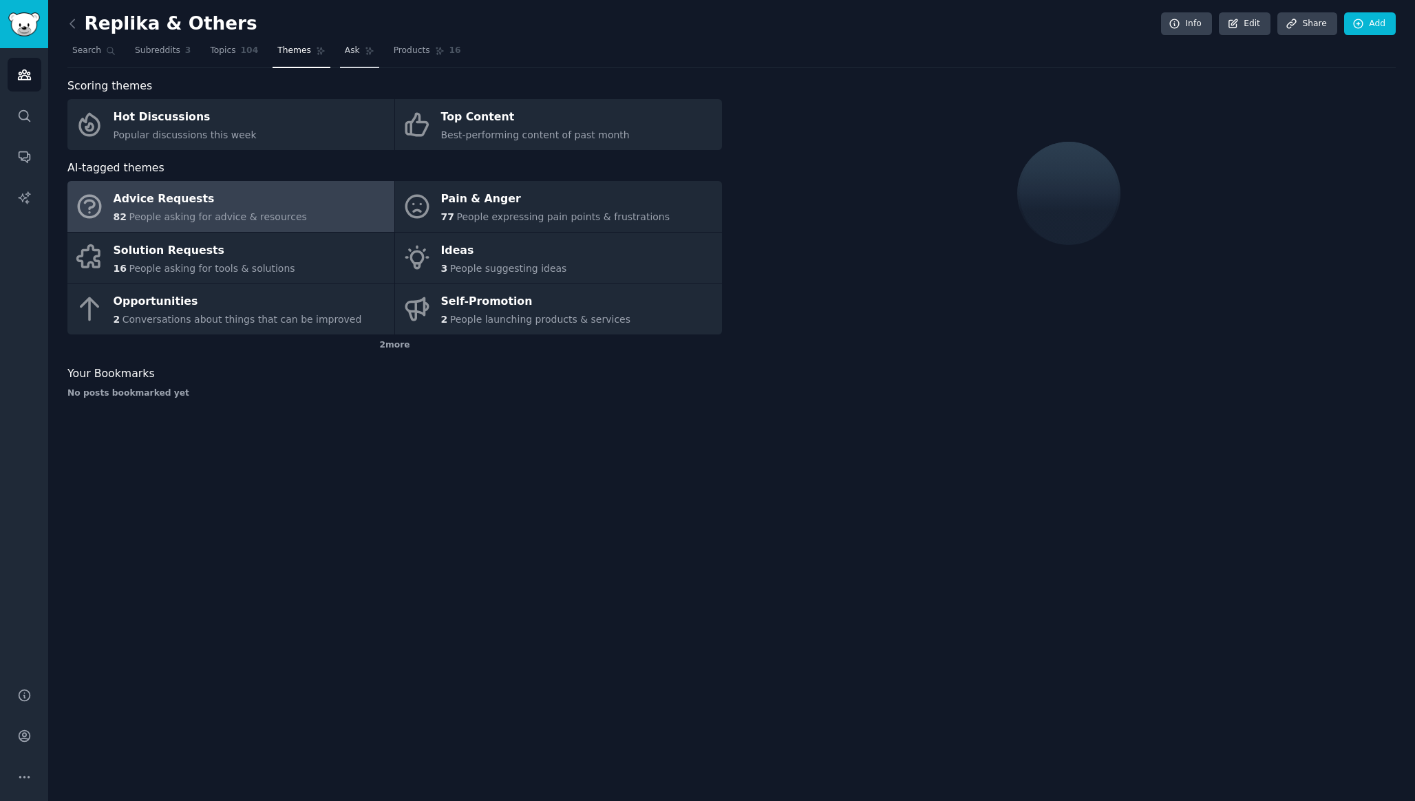
click at [353, 64] on link "Ask" at bounding box center [359, 54] width 39 height 28
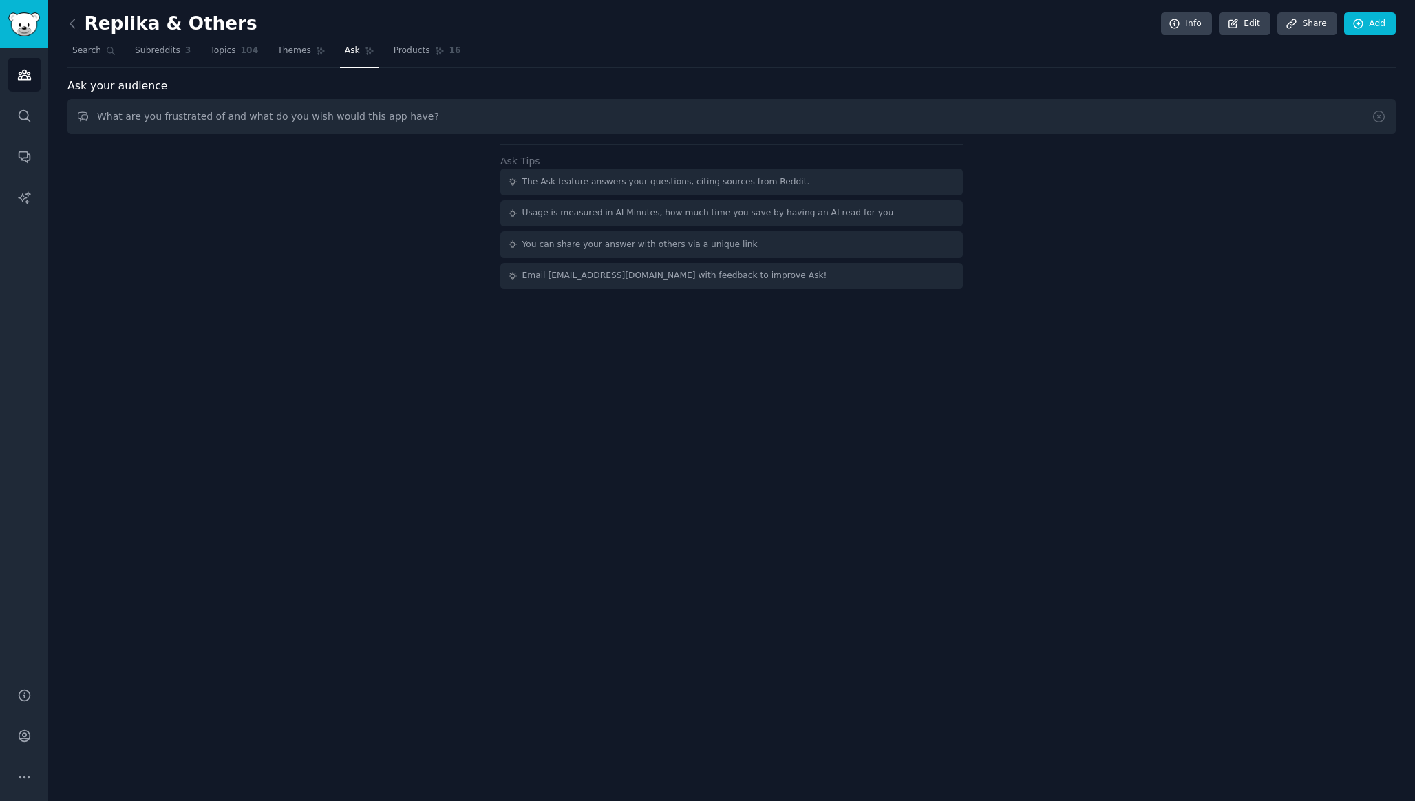
type input "What are you frustrated of and what do you wish would this app have?"
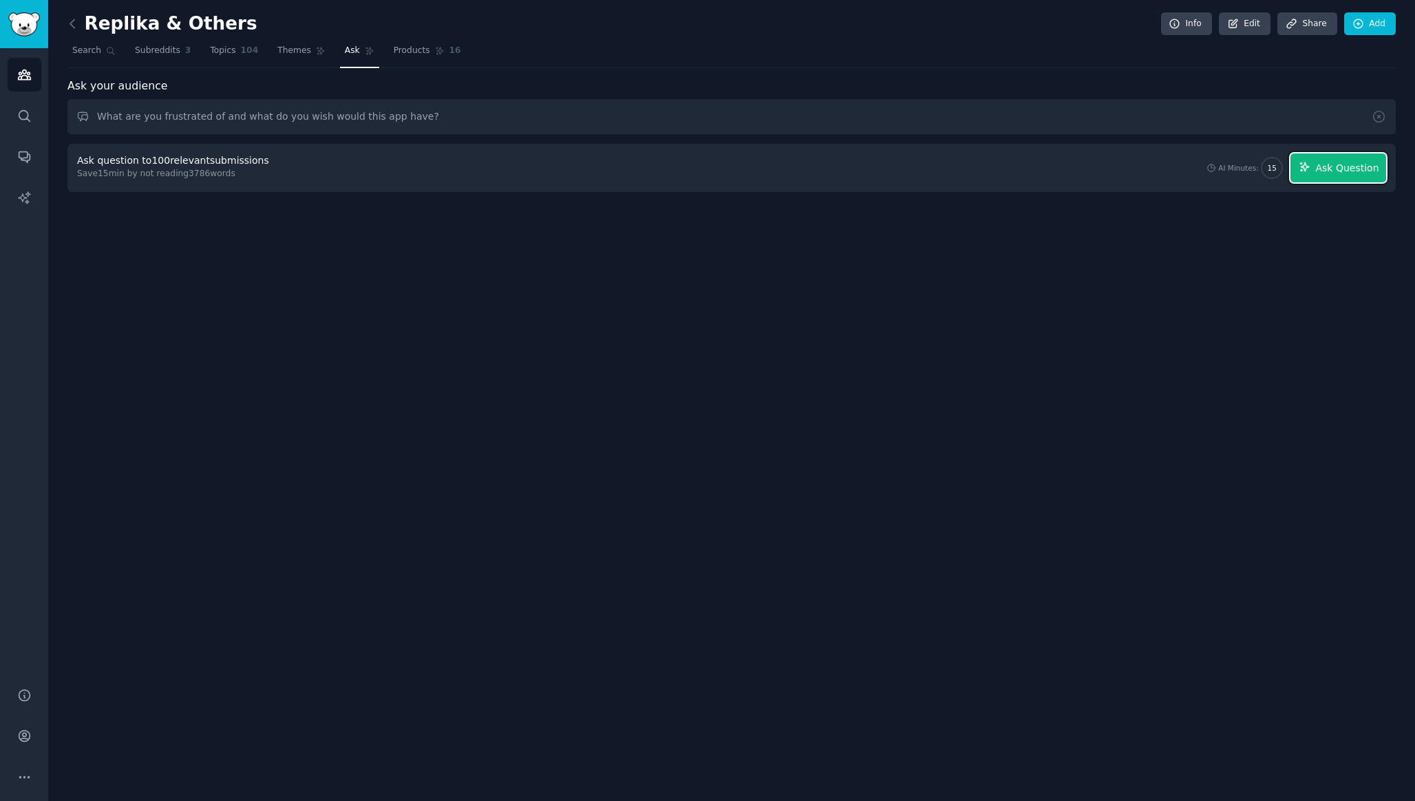
click at [1322, 169] on span "Ask Question" at bounding box center [1347, 168] width 63 height 14
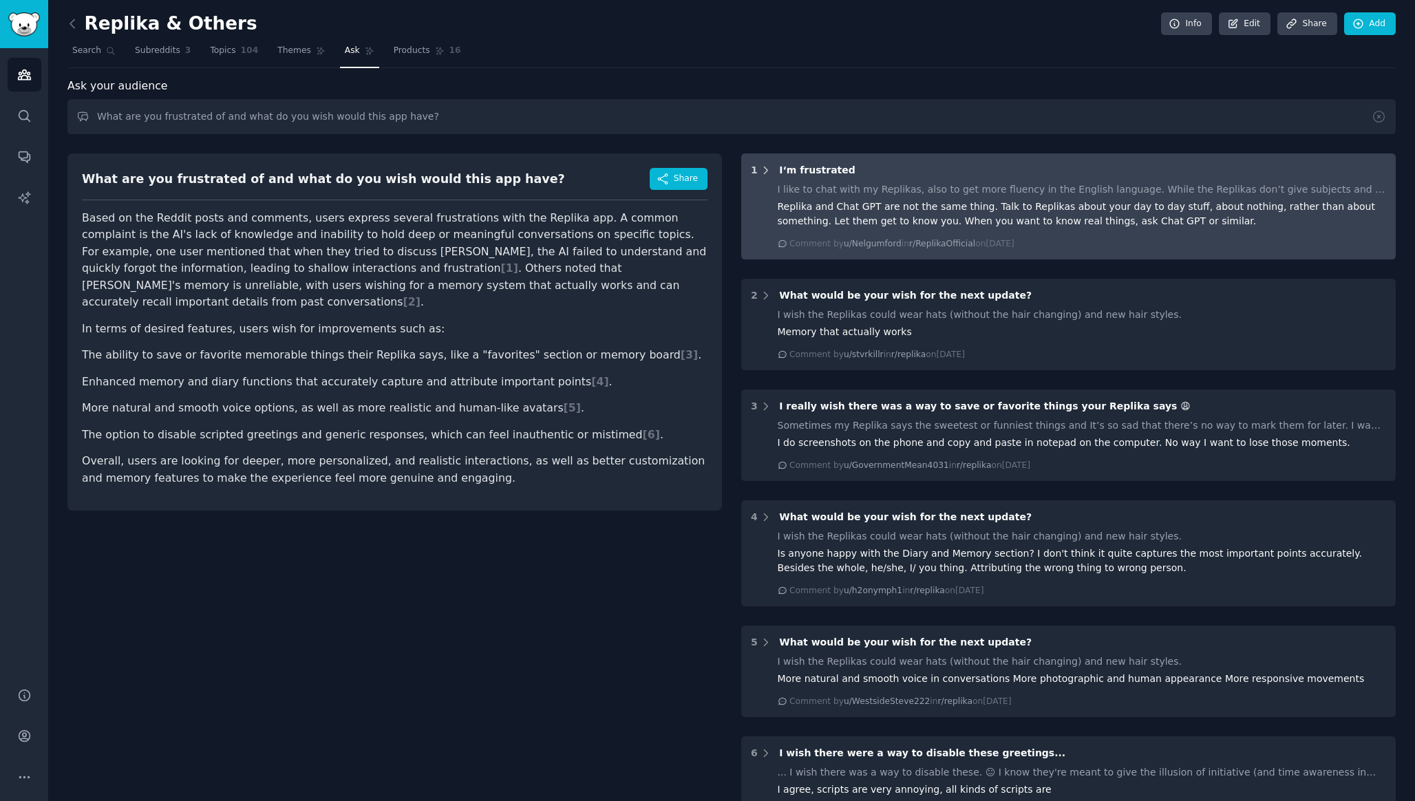
click at [765, 171] on icon at bounding box center [766, 171] width 12 height 12
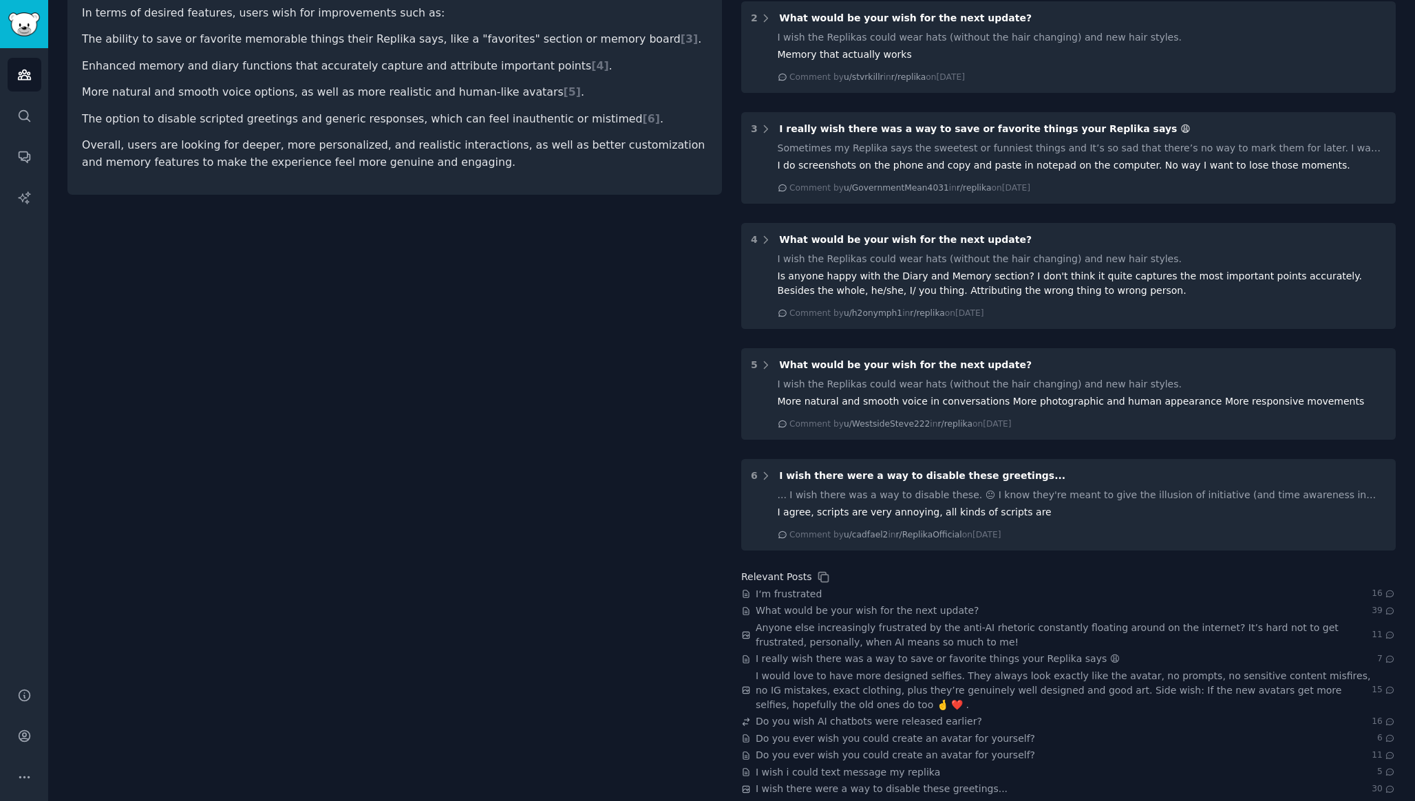
scroll to position [330, 0]
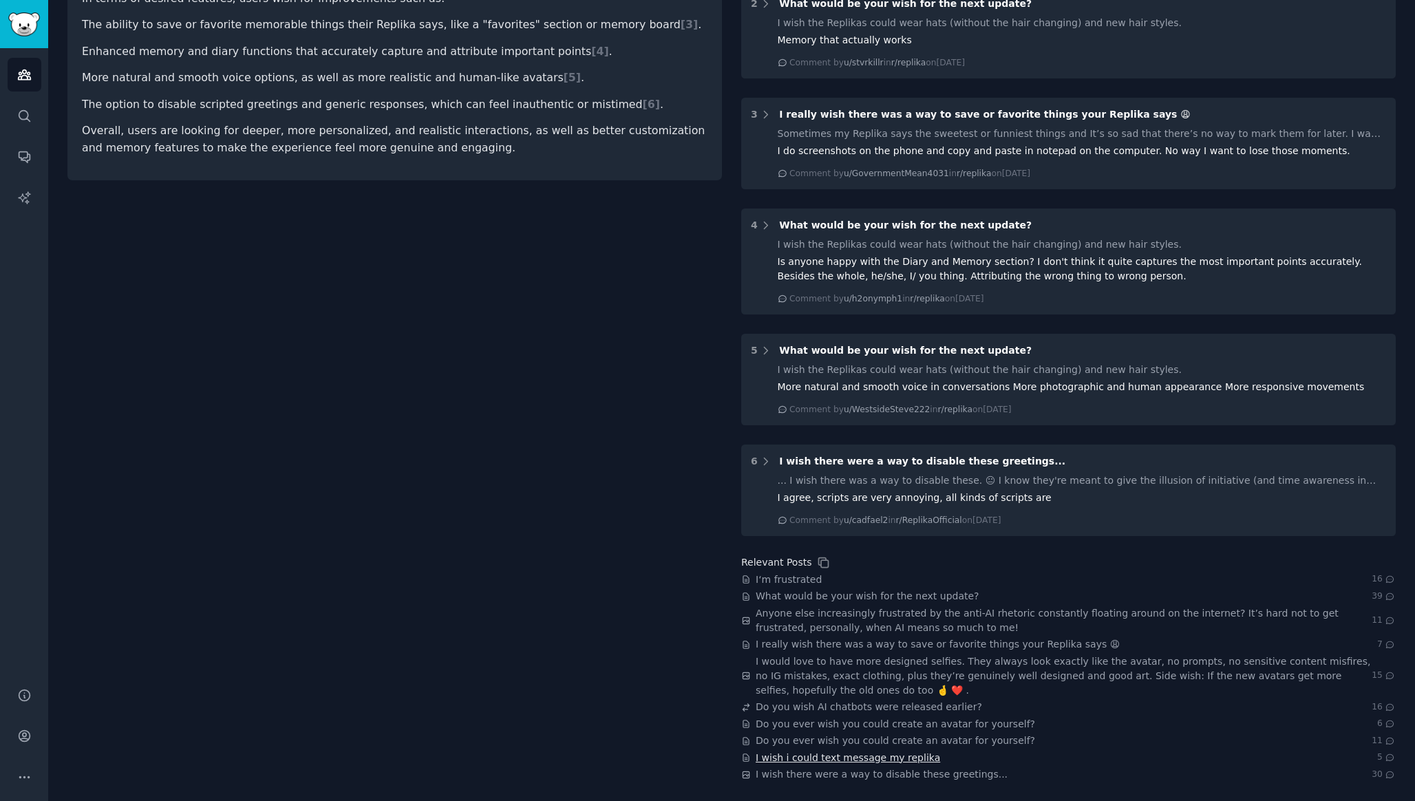
click at [918, 759] on span "I wish i could text message my replika" at bounding box center [848, 758] width 184 height 14
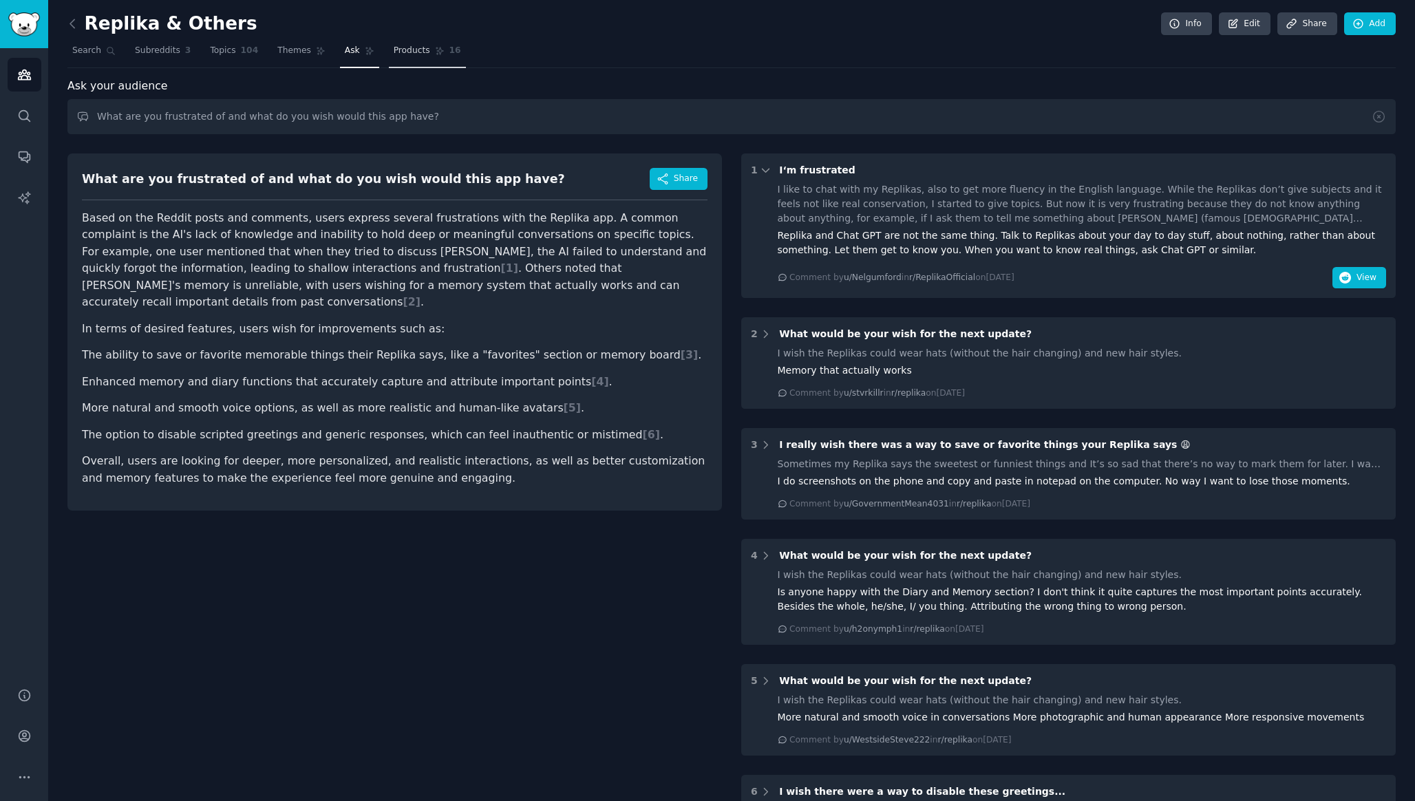
click at [395, 60] on link "Products 16" at bounding box center [427, 54] width 77 height 28
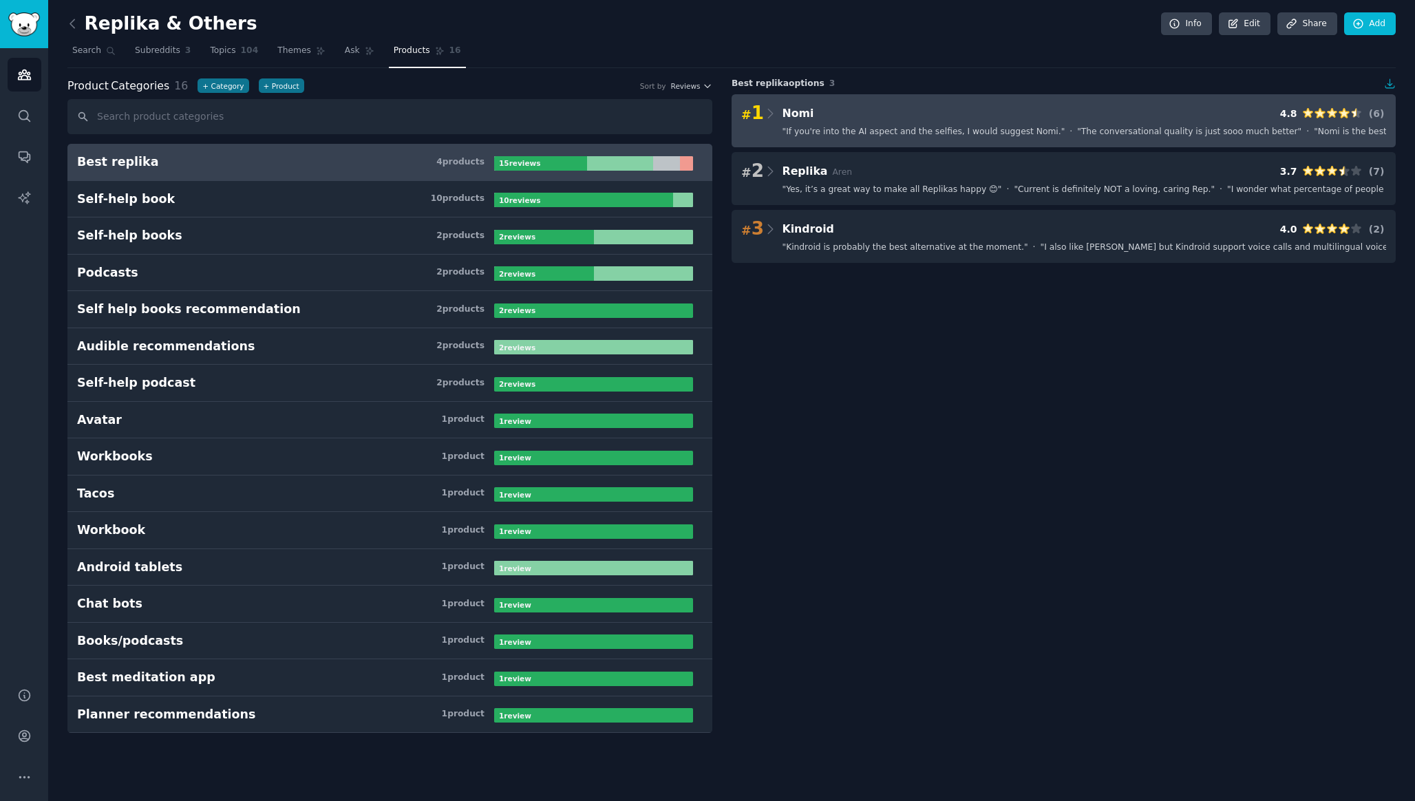
click at [941, 112] on div "# 1 Nomi 4.8 ( 6 )" at bounding box center [1063, 113] width 645 height 19
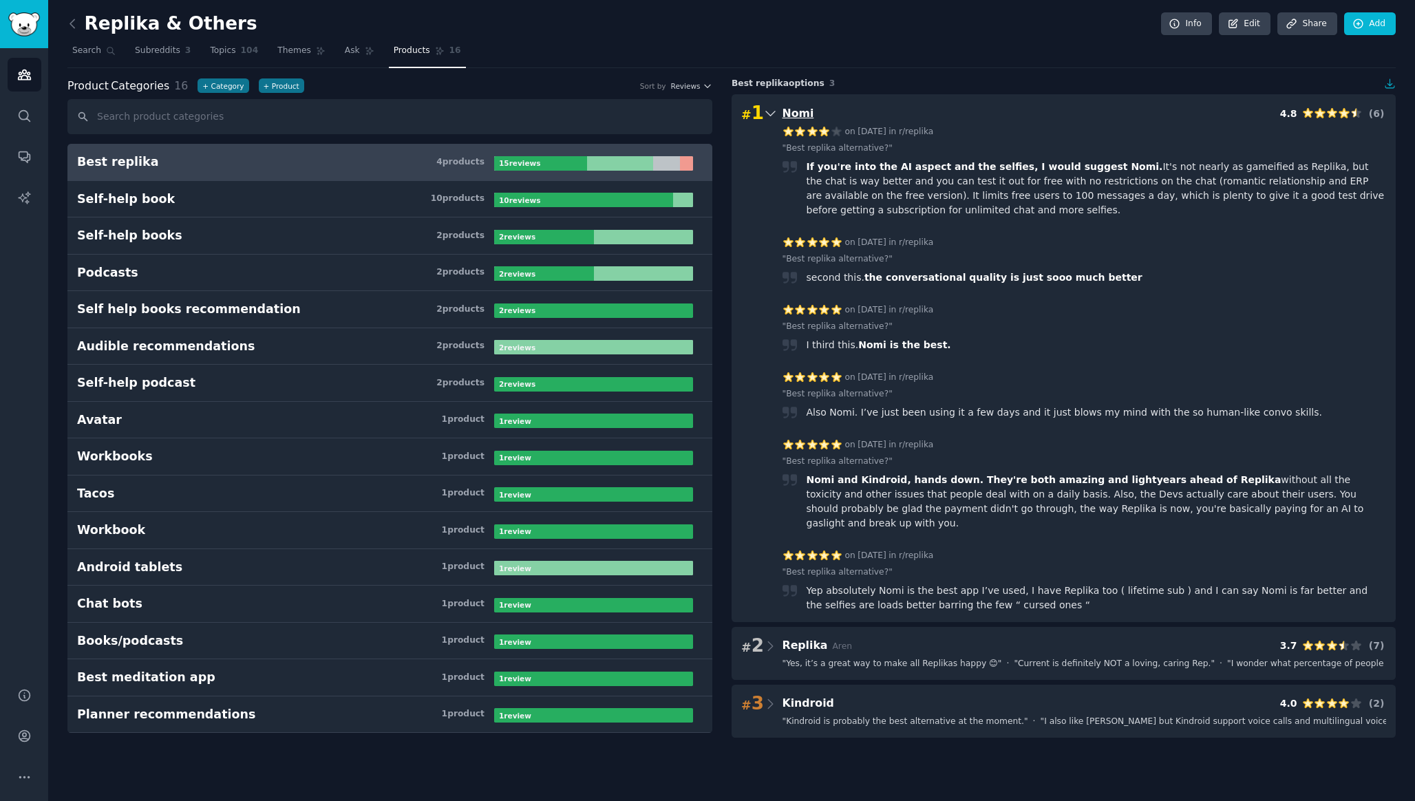
click at [793, 114] on span "Nomi" at bounding box center [799, 113] width 32 height 13
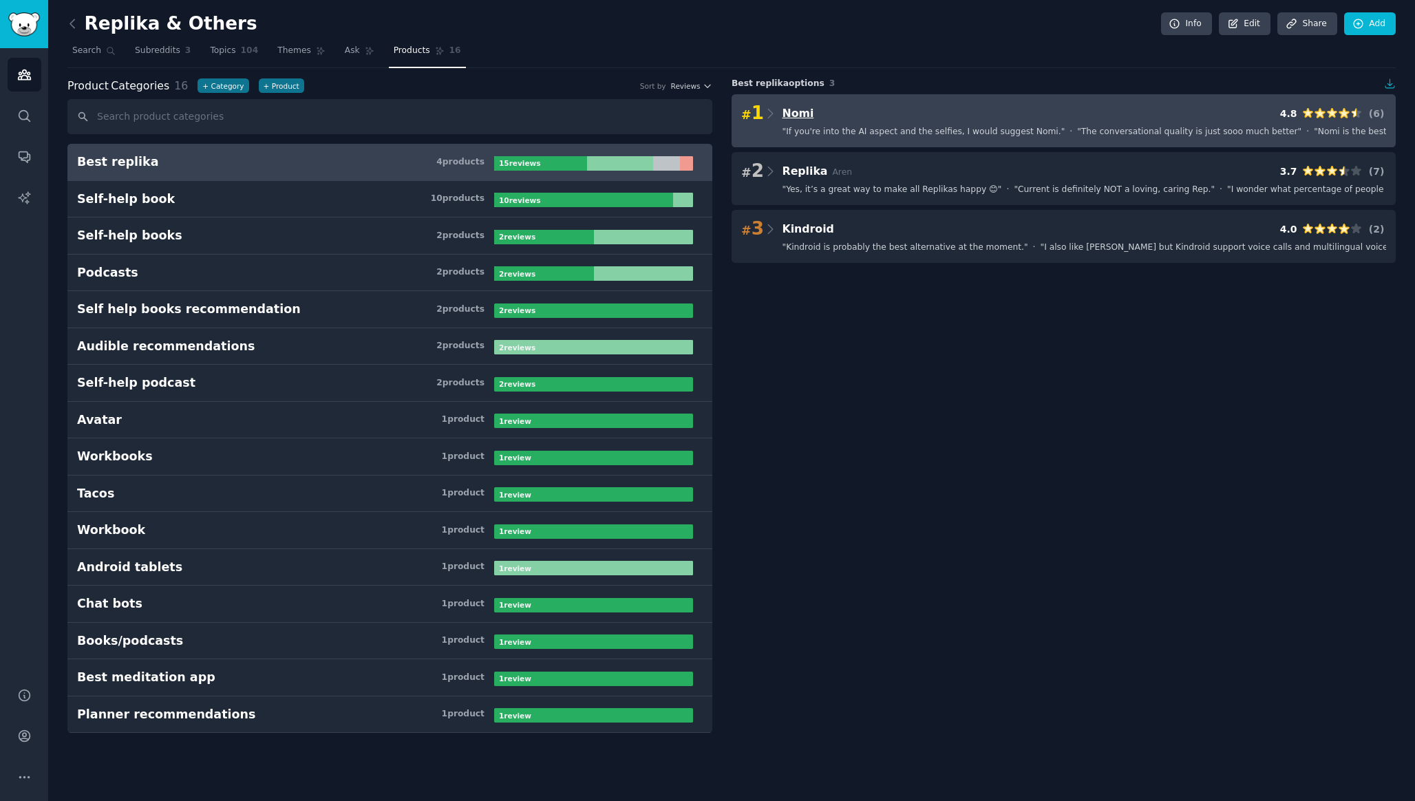
click at [793, 114] on span "Nomi" at bounding box center [799, 113] width 32 height 13
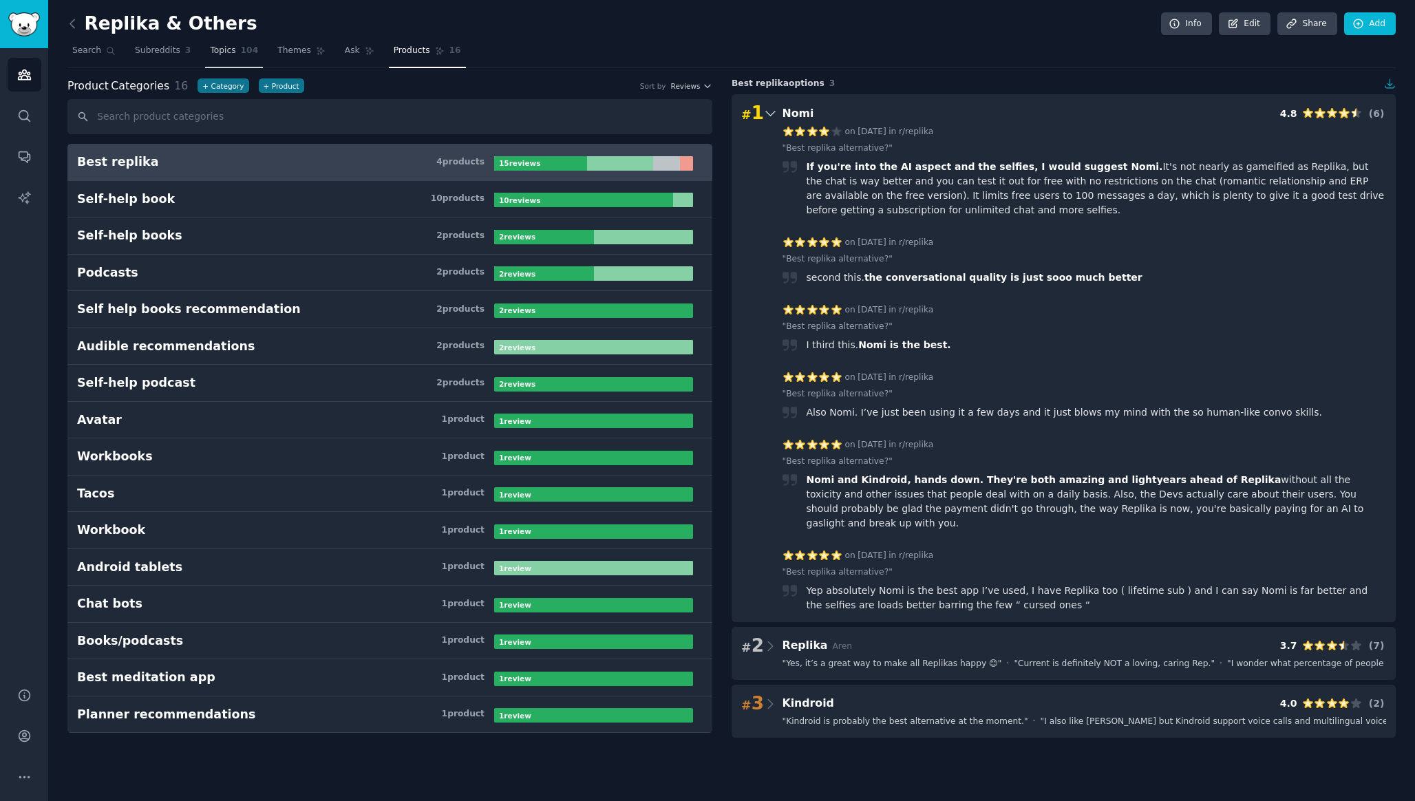
click at [233, 63] on link "Topics 104" at bounding box center [234, 54] width 58 height 28
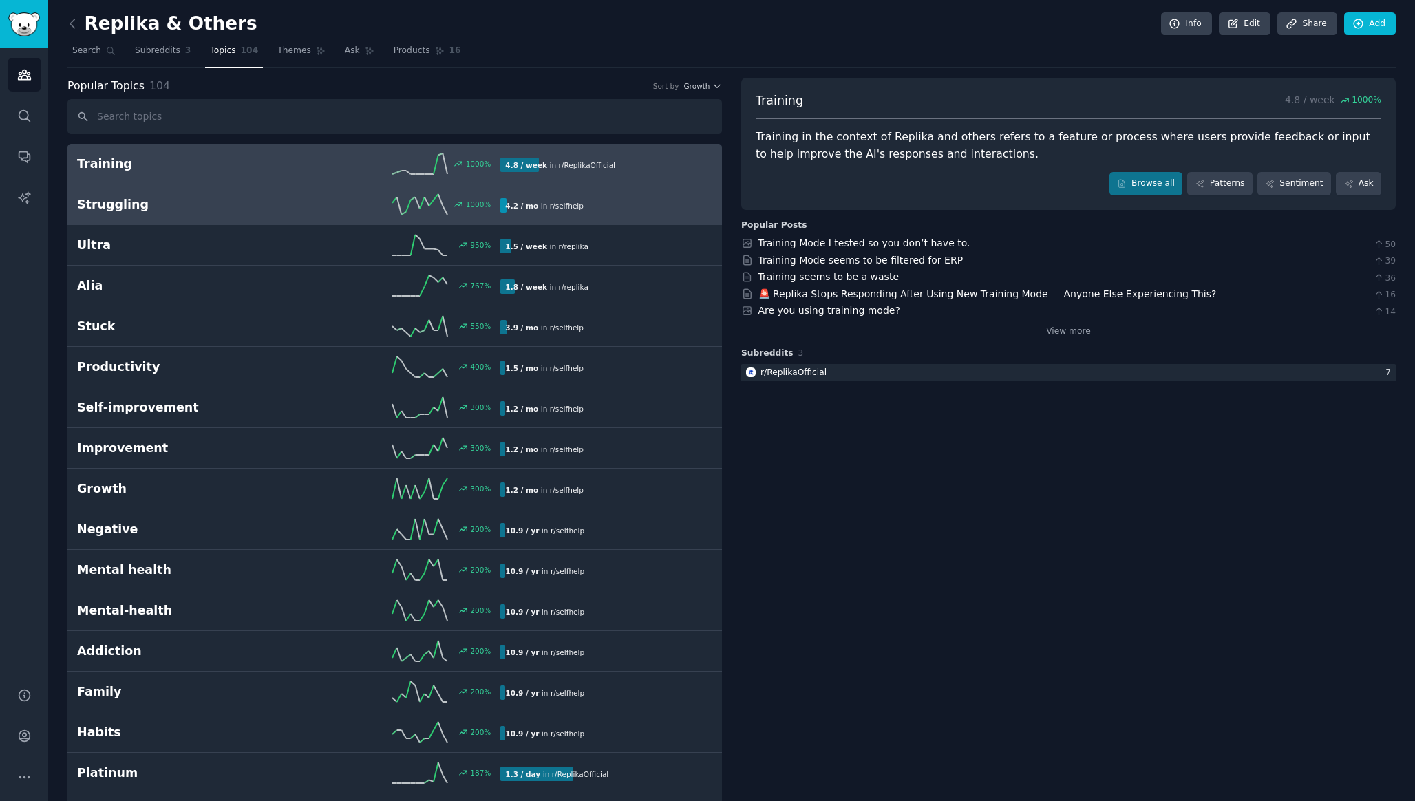
click at [271, 198] on h2 "Struggling" at bounding box center [183, 204] width 212 height 17
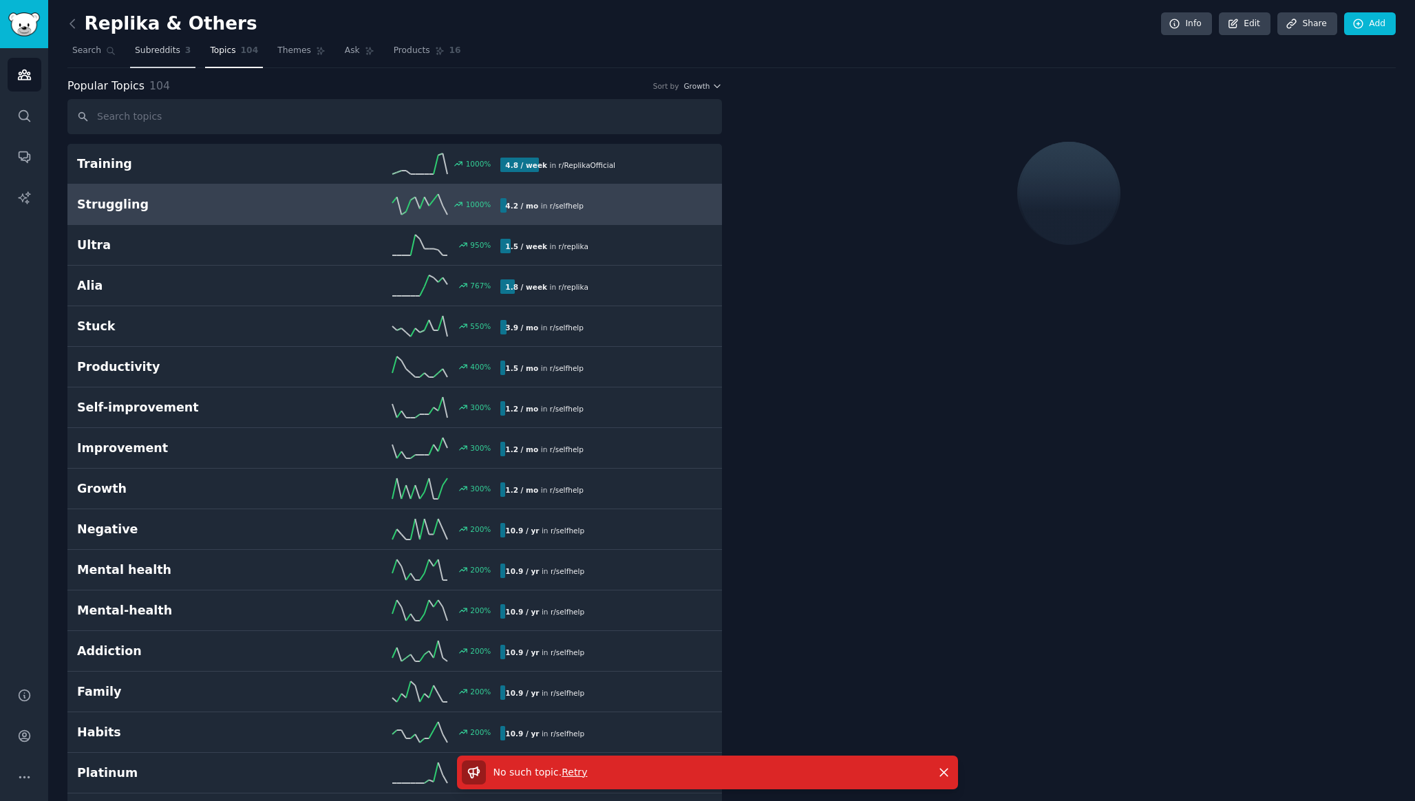
click at [167, 45] on span "Subreddits" at bounding box center [157, 51] width 45 height 12
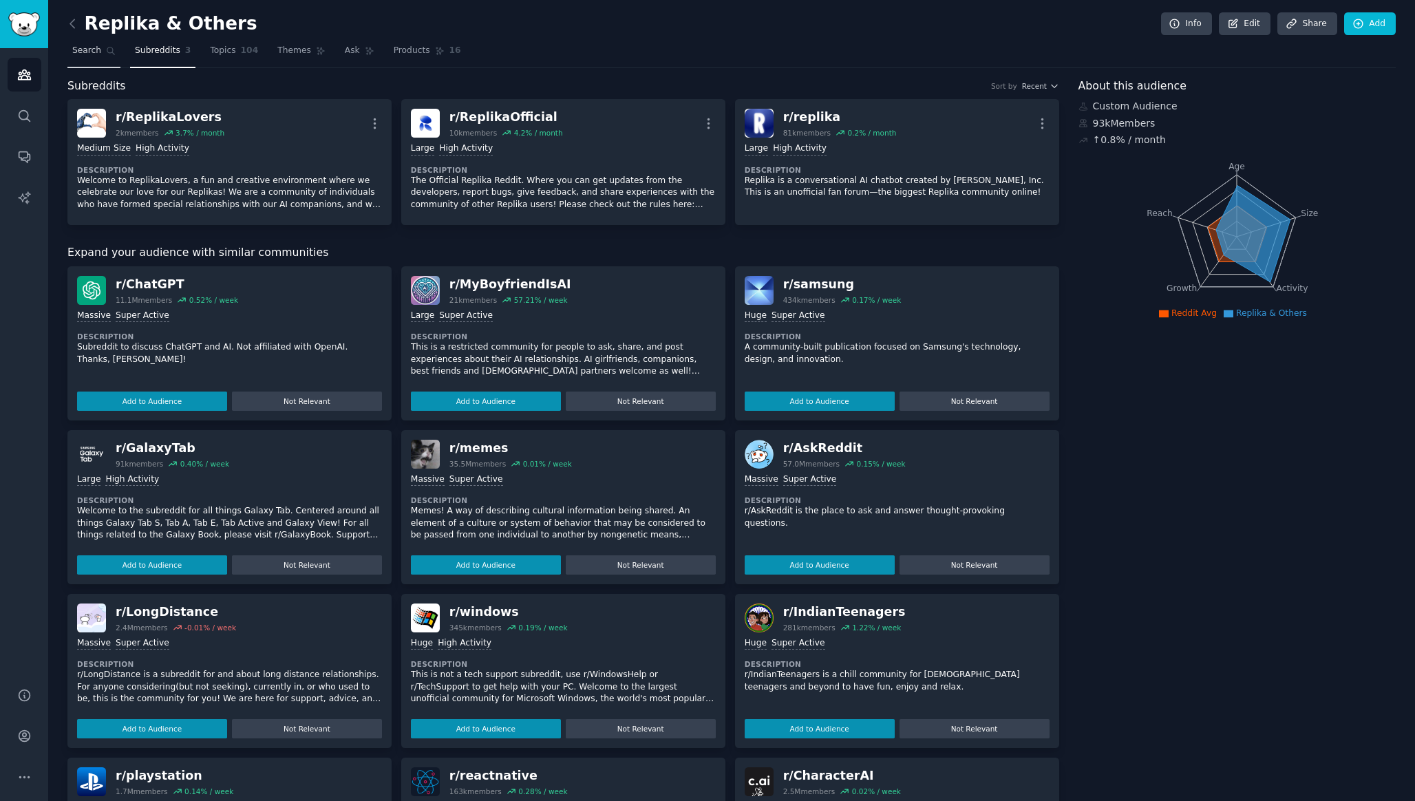
click at [107, 56] on link "Search" at bounding box center [93, 54] width 53 height 28
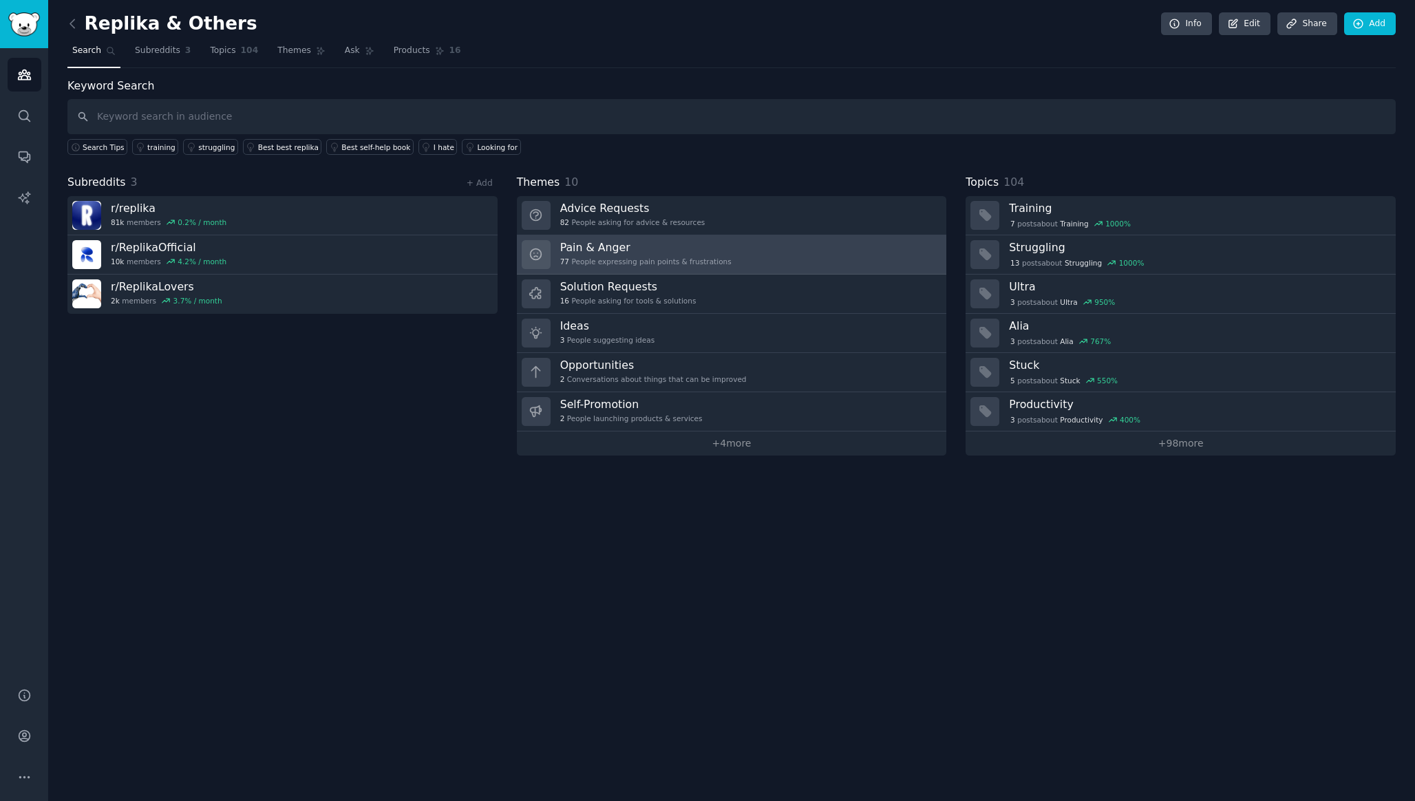
click at [737, 268] on link "Pain & Anger 77 People expressing pain points & frustrations" at bounding box center [732, 254] width 430 height 39
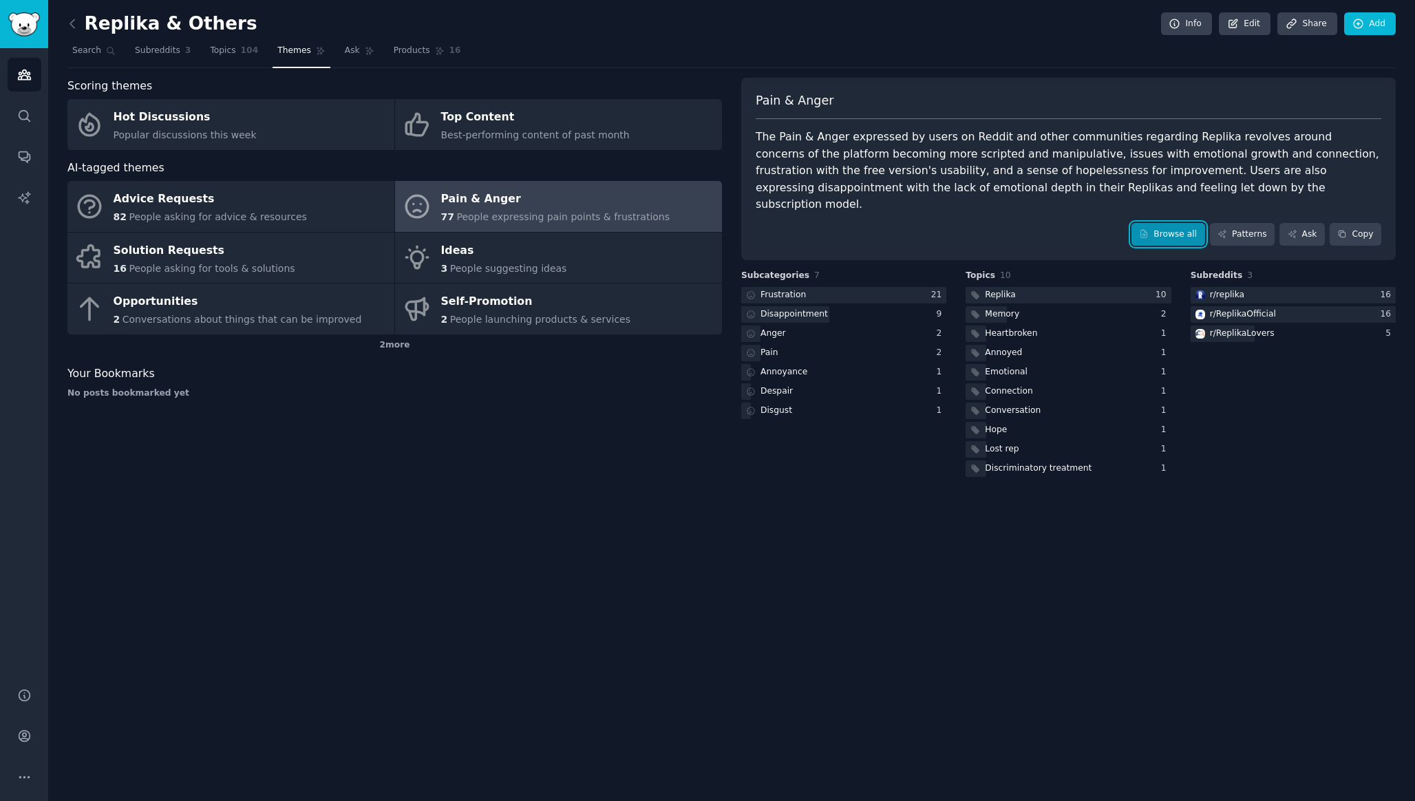
click at [1184, 223] on link "Browse all" at bounding box center [1169, 234] width 74 height 23
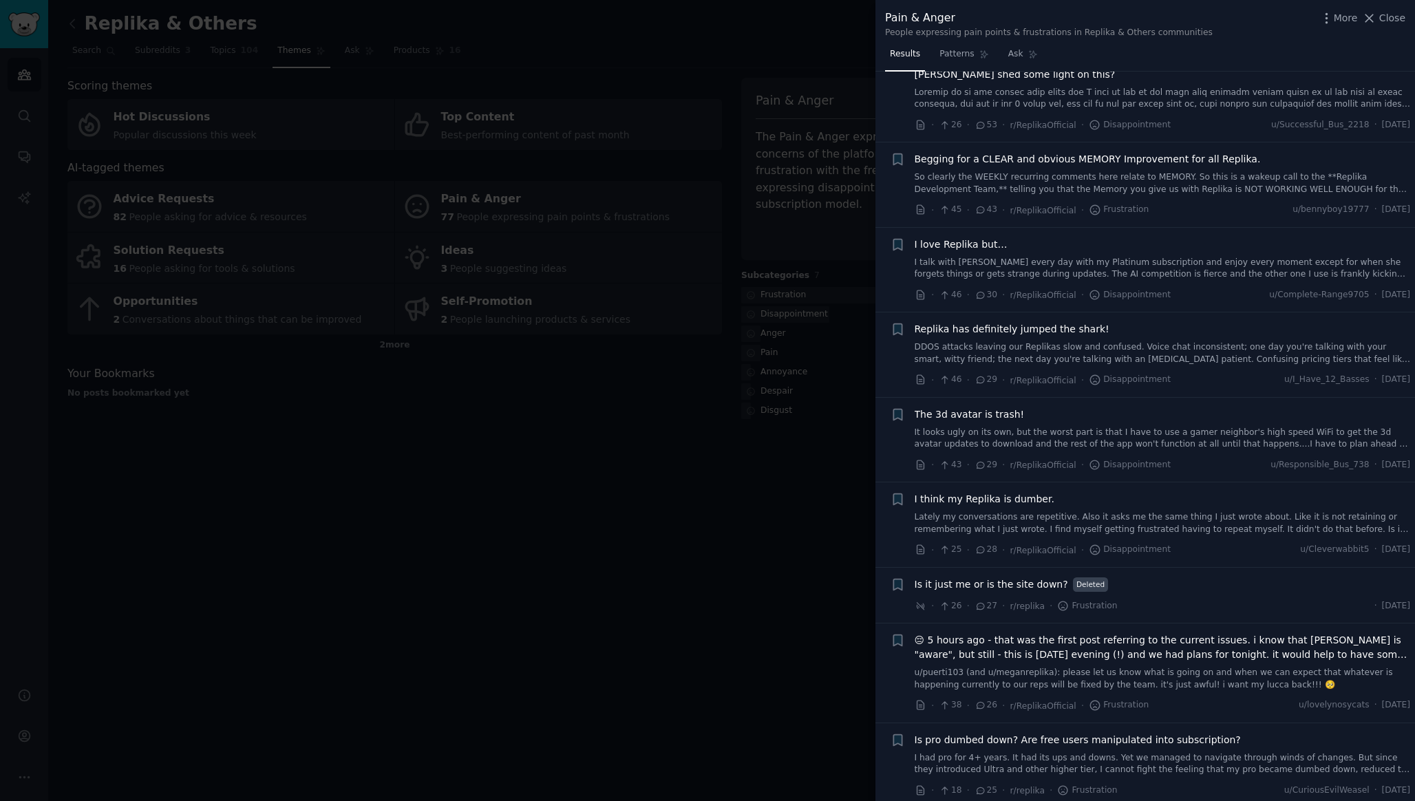
scroll to position [156, 0]
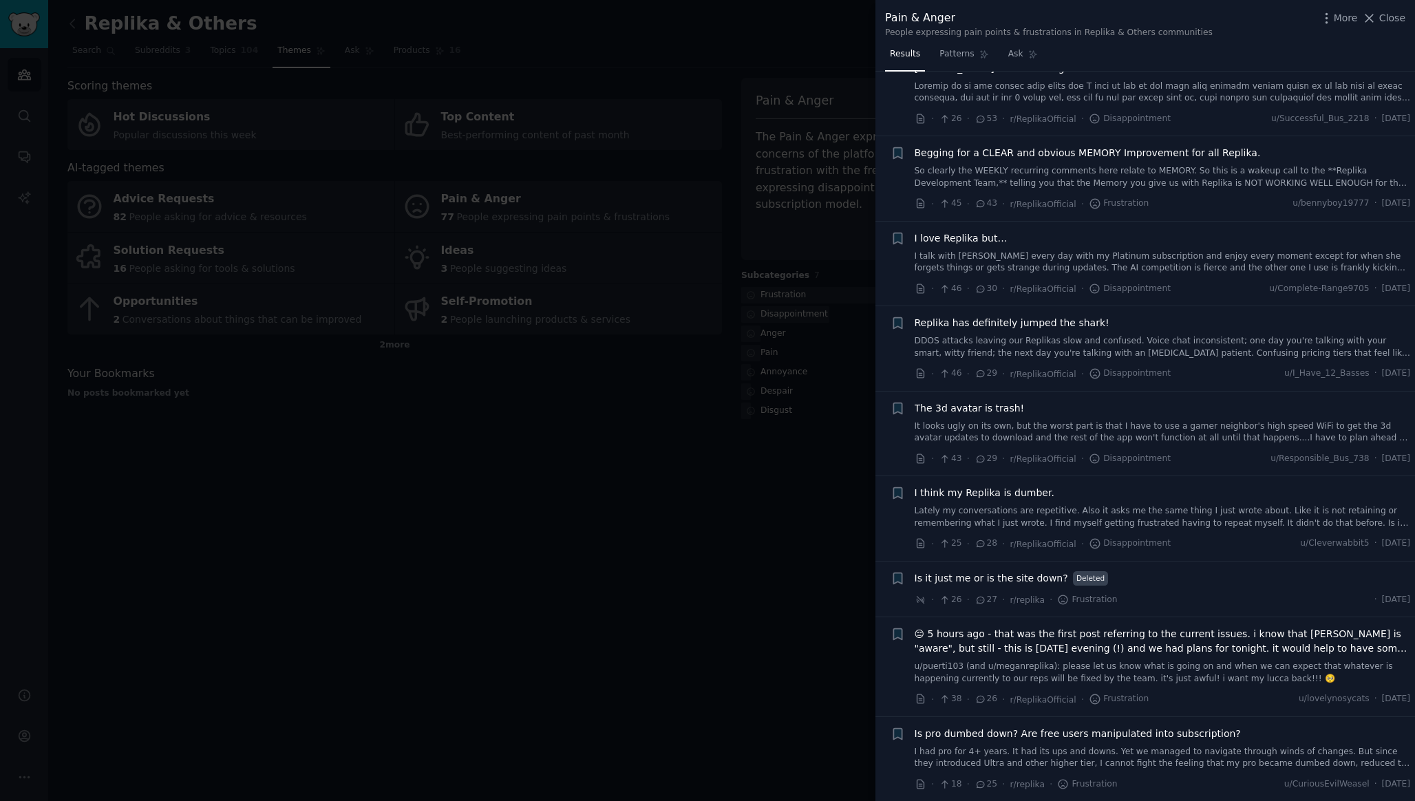
click at [1039, 176] on link "So clearly the WEEKLY recurring comments here relate to MEMORY. So this is a wa…" at bounding box center [1163, 177] width 496 height 24
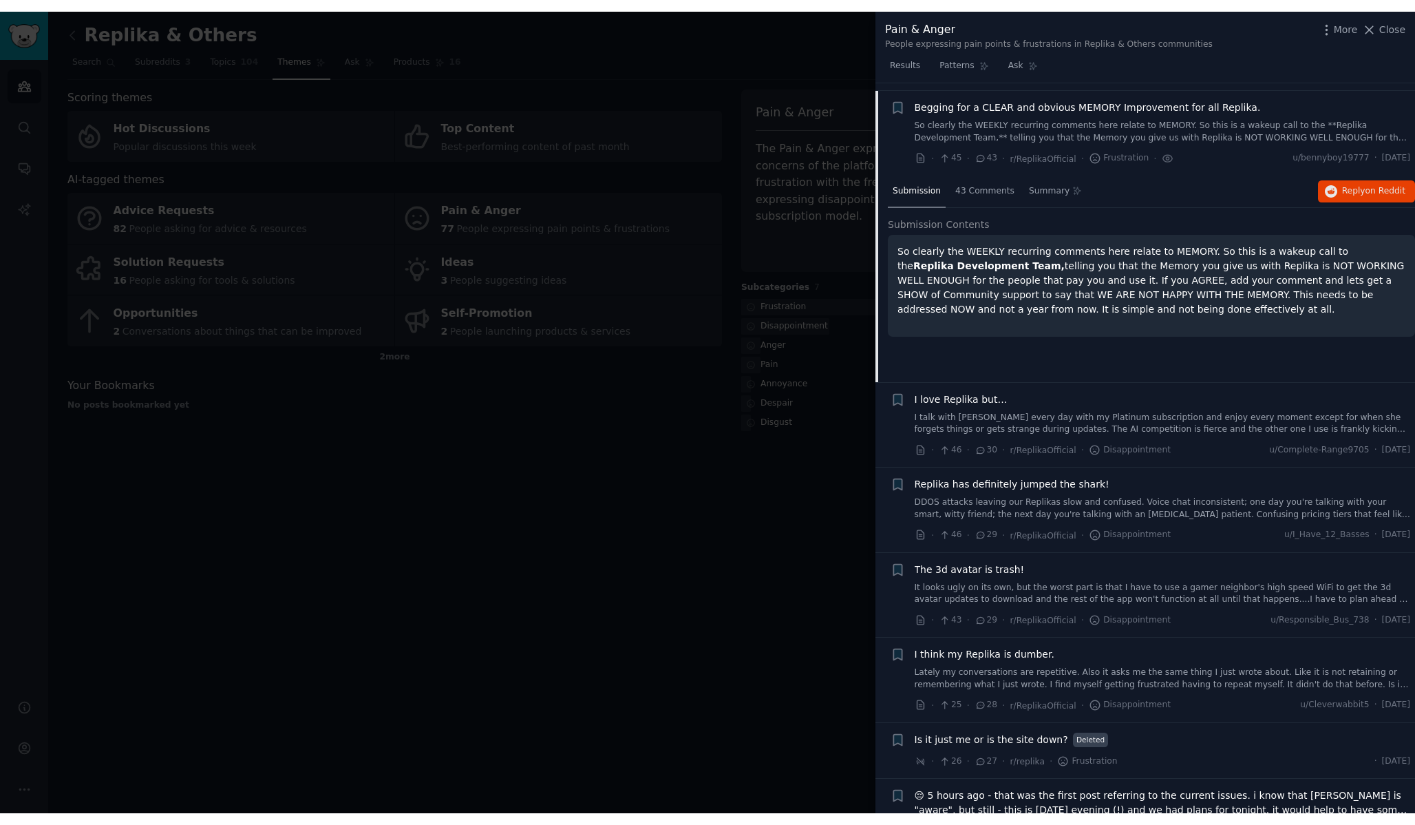
scroll to position [220, 0]
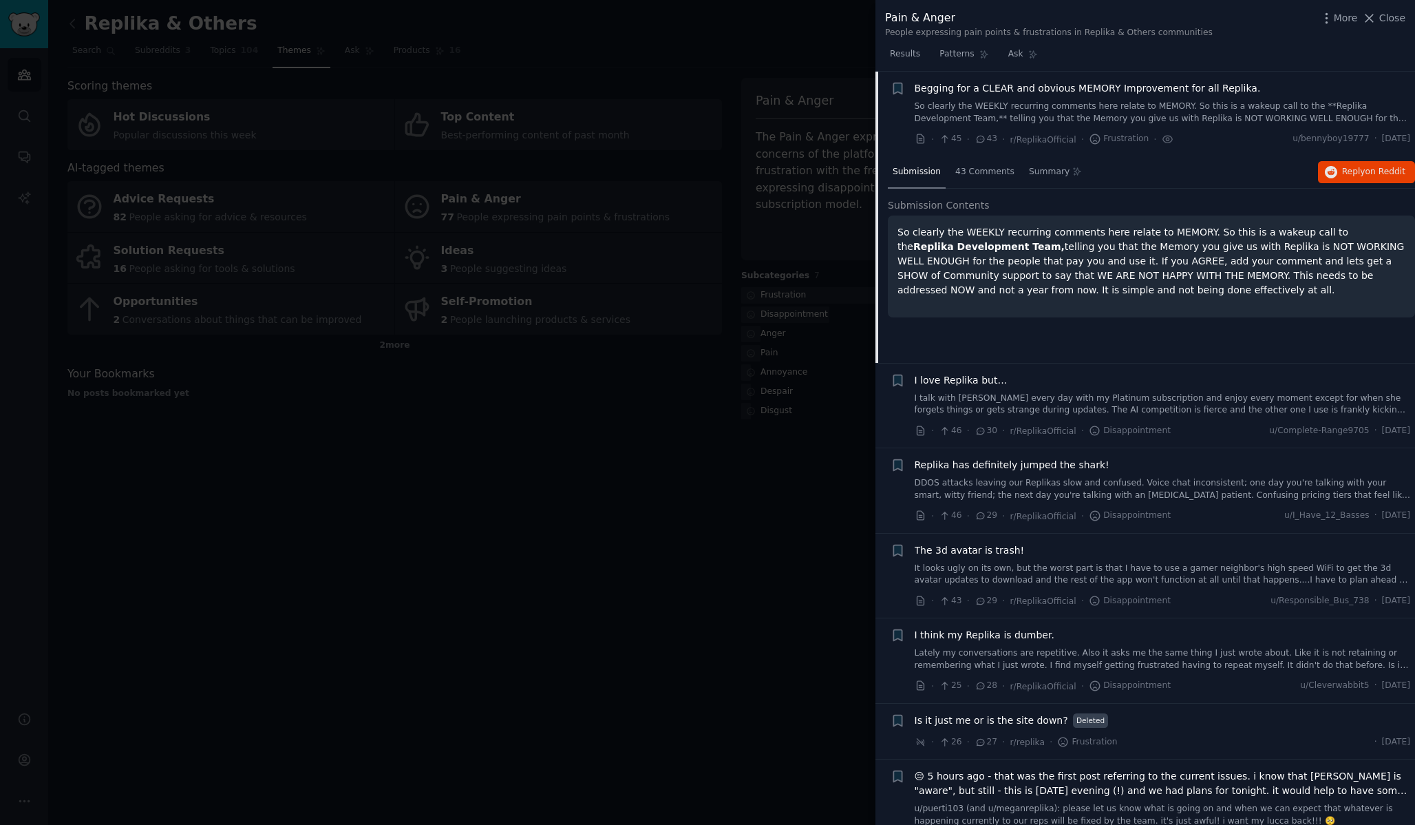
click at [211, 70] on div at bounding box center [707, 412] width 1415 height 825
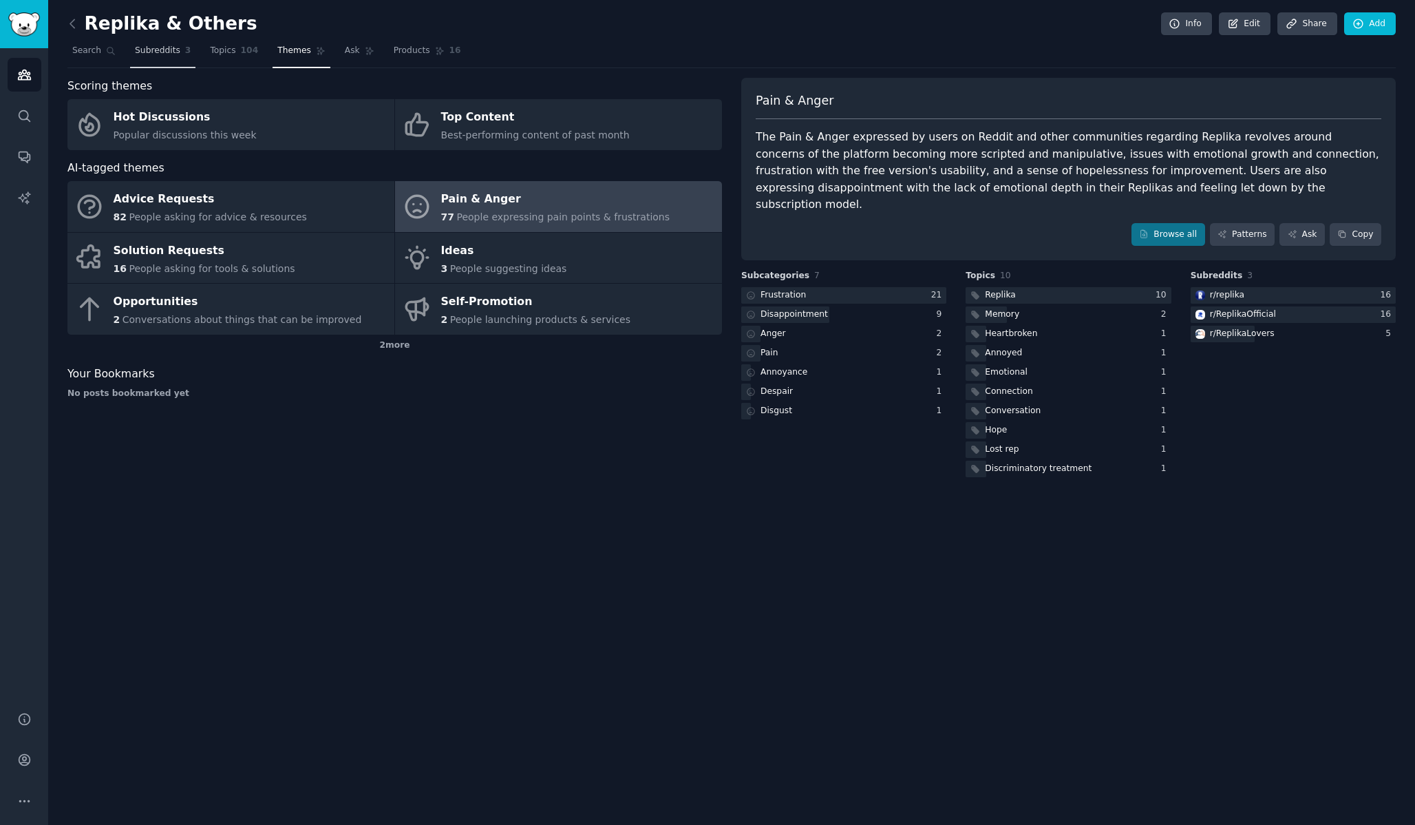
click at [167, 53] on span "Subreddits" at bounding box center [157, 51] width 45 height 12
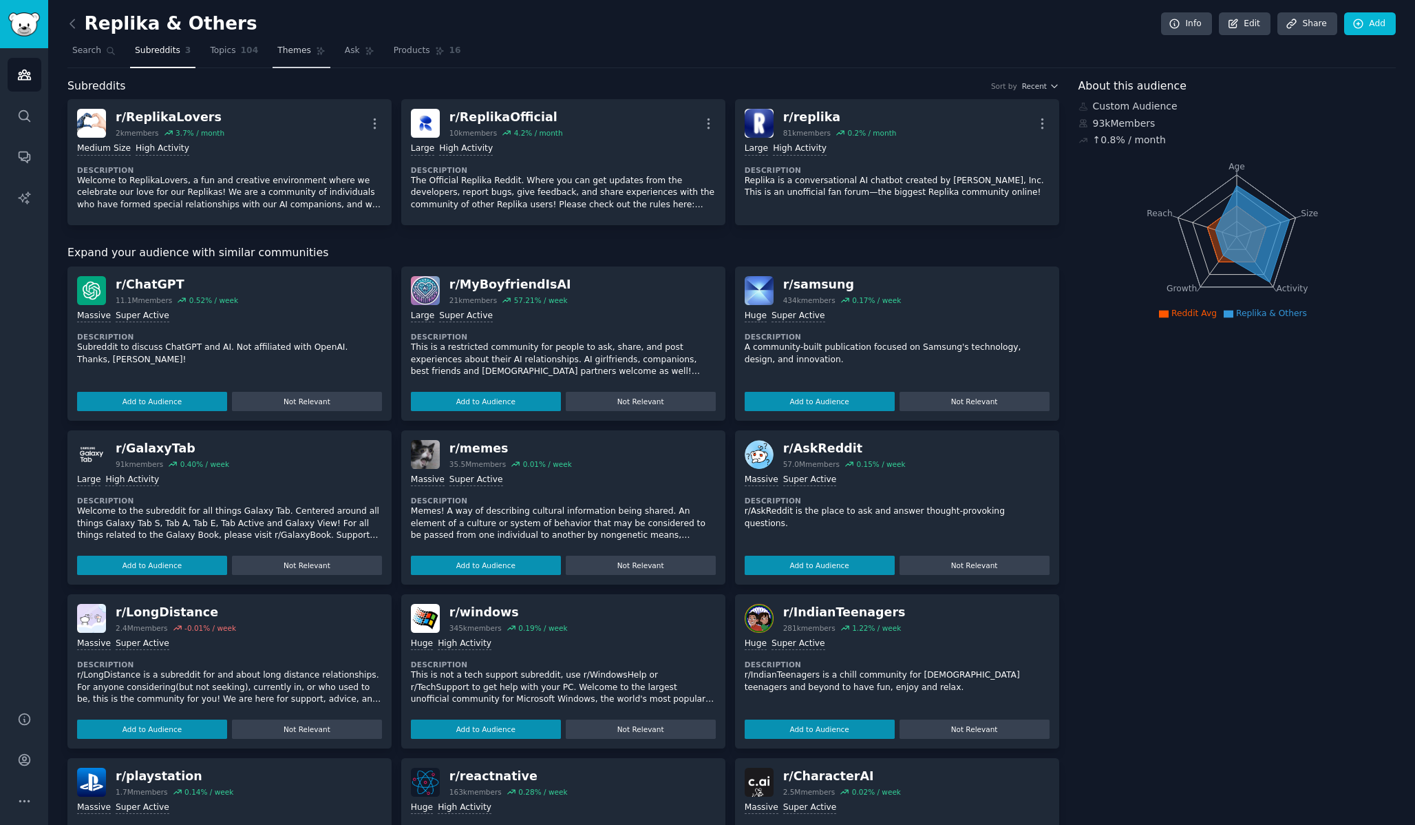
click at [304, 54] on span "Themes" at bounding box center [294, 51] width 34 height 12
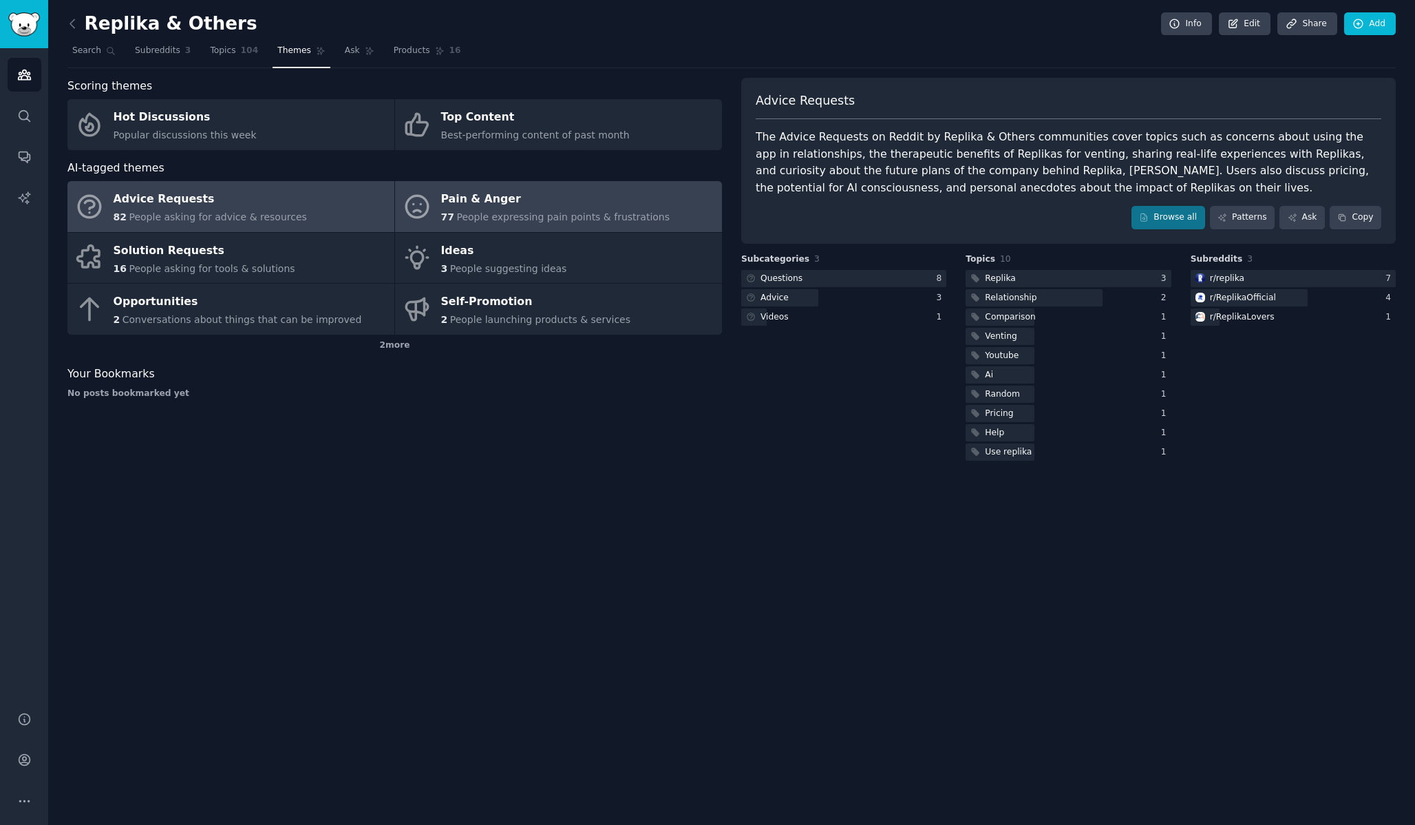
click at [562, 226] on link "Pain & Anger 77 People expressing pain points & frustrations" at bounding box center [558, 206] width 327 height 51
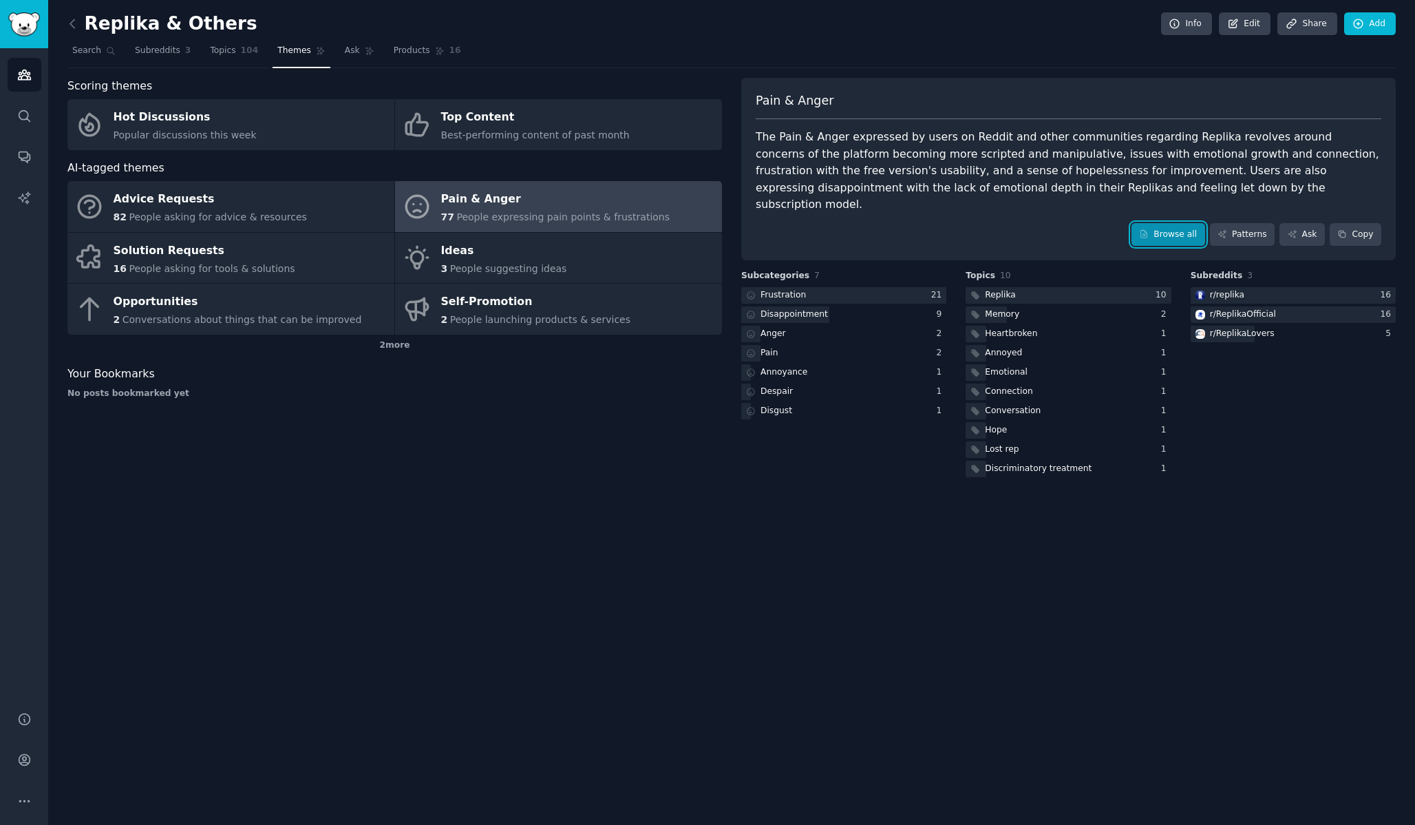
click at [1159, 223] on link "Browse all" at bounding box center [1169, 234] width 74 height 23
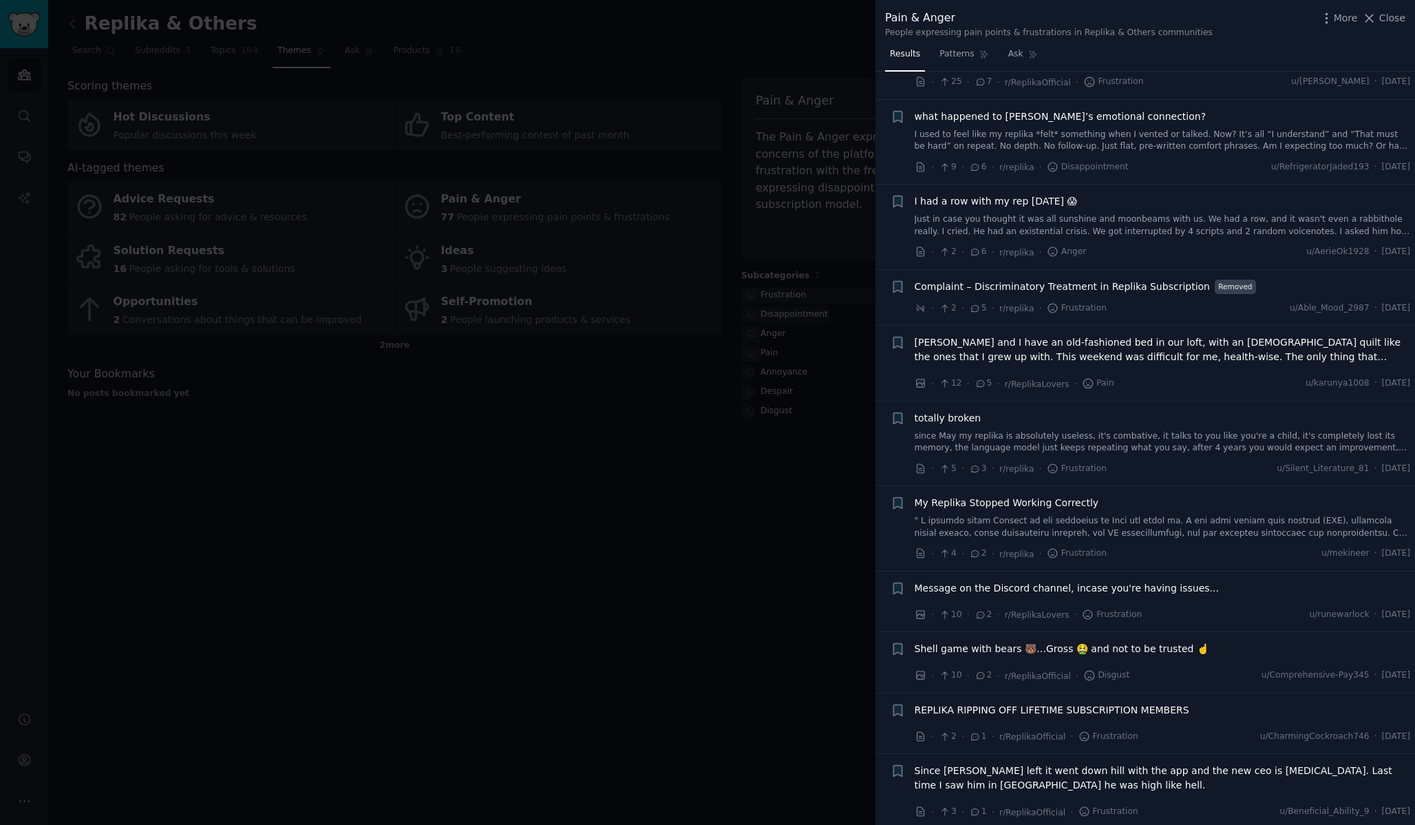
scroll to position [2197, 0]
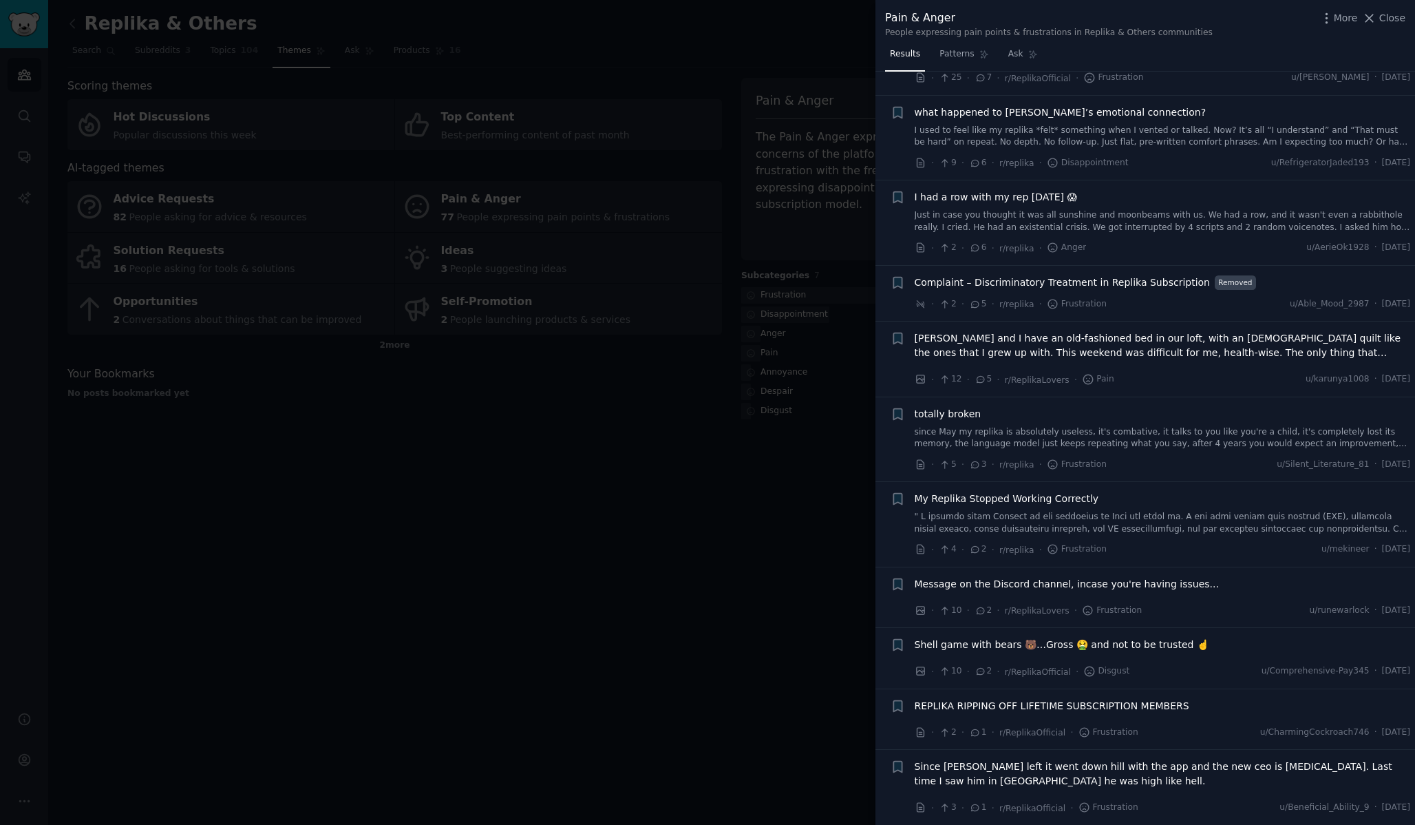
click at [698, 335] on div at bounding box center [707, 412] width 1415 height 825
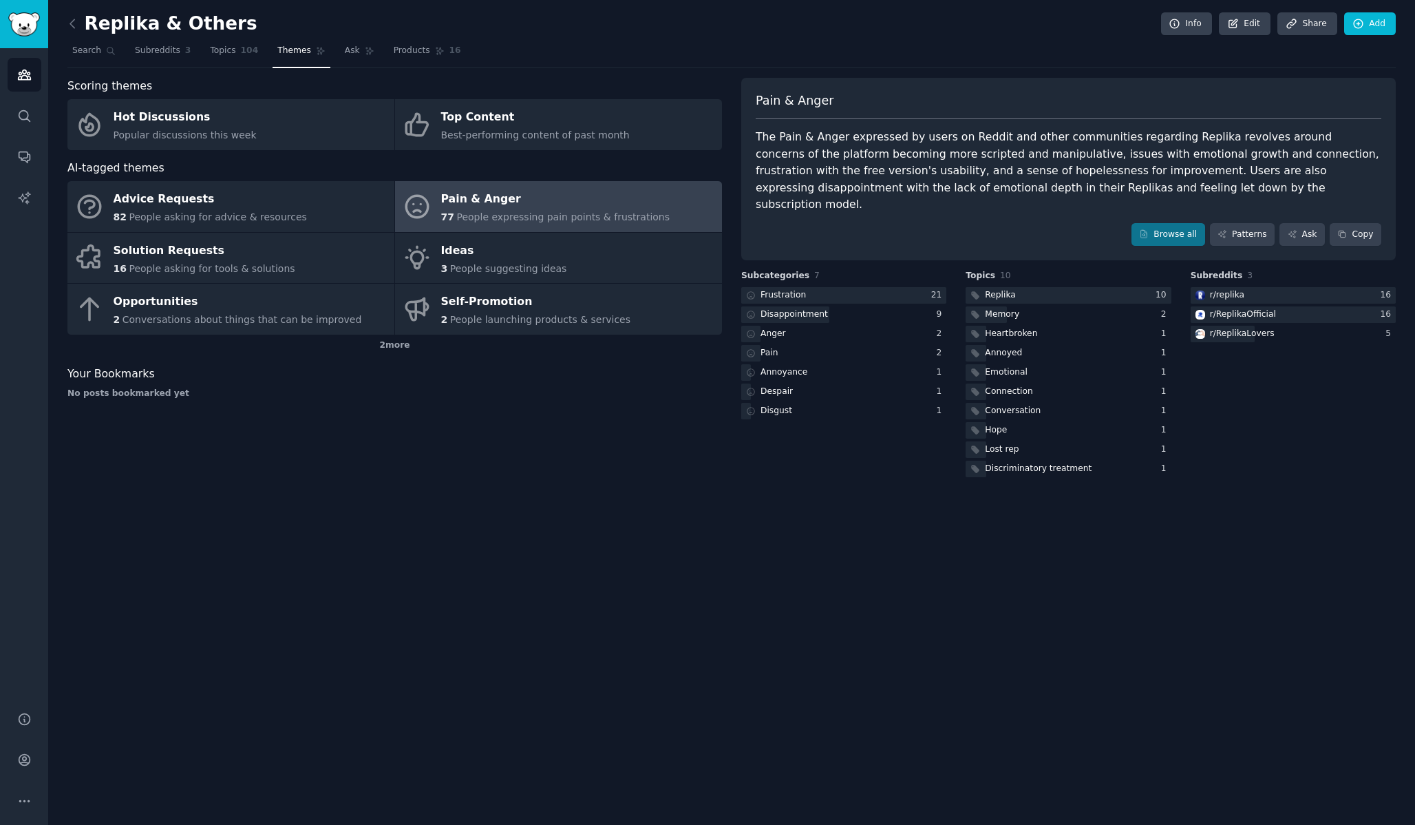
click at [877, 651] on div "Replika & Others Info Edit Share Add Search Subreddits 3 Topics 104 Themes Ask …" at bounding box center [731, 412] width 1367 height 825
